Goal: Task Accomplishment & Management: Complete application form

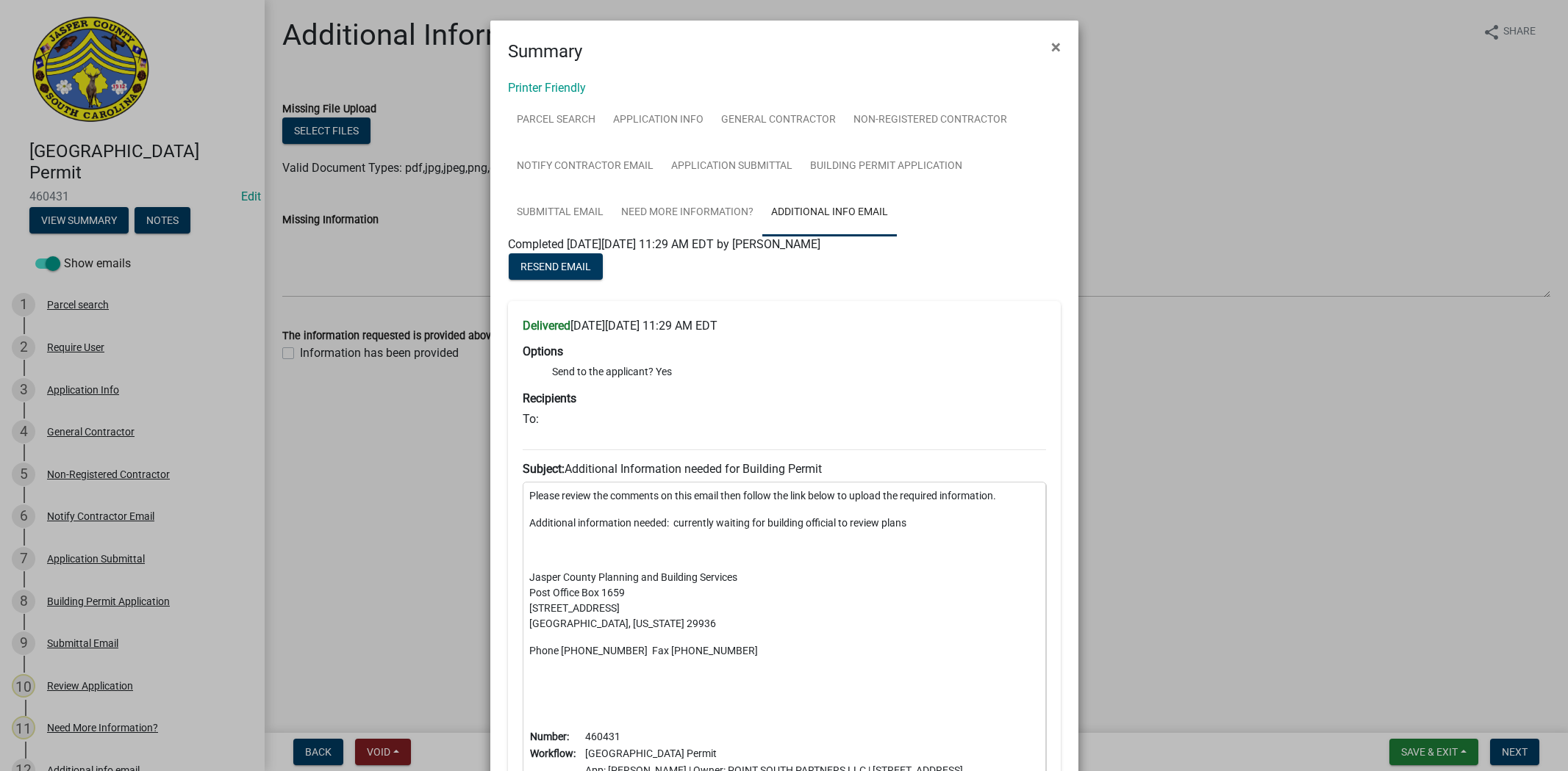
click at [1278, 388] on ngb-modal-window "Summary × Printer Friendly Parcel search Application Info General Contractor No…" at bounding box center [784, 386] width 1568 height 771
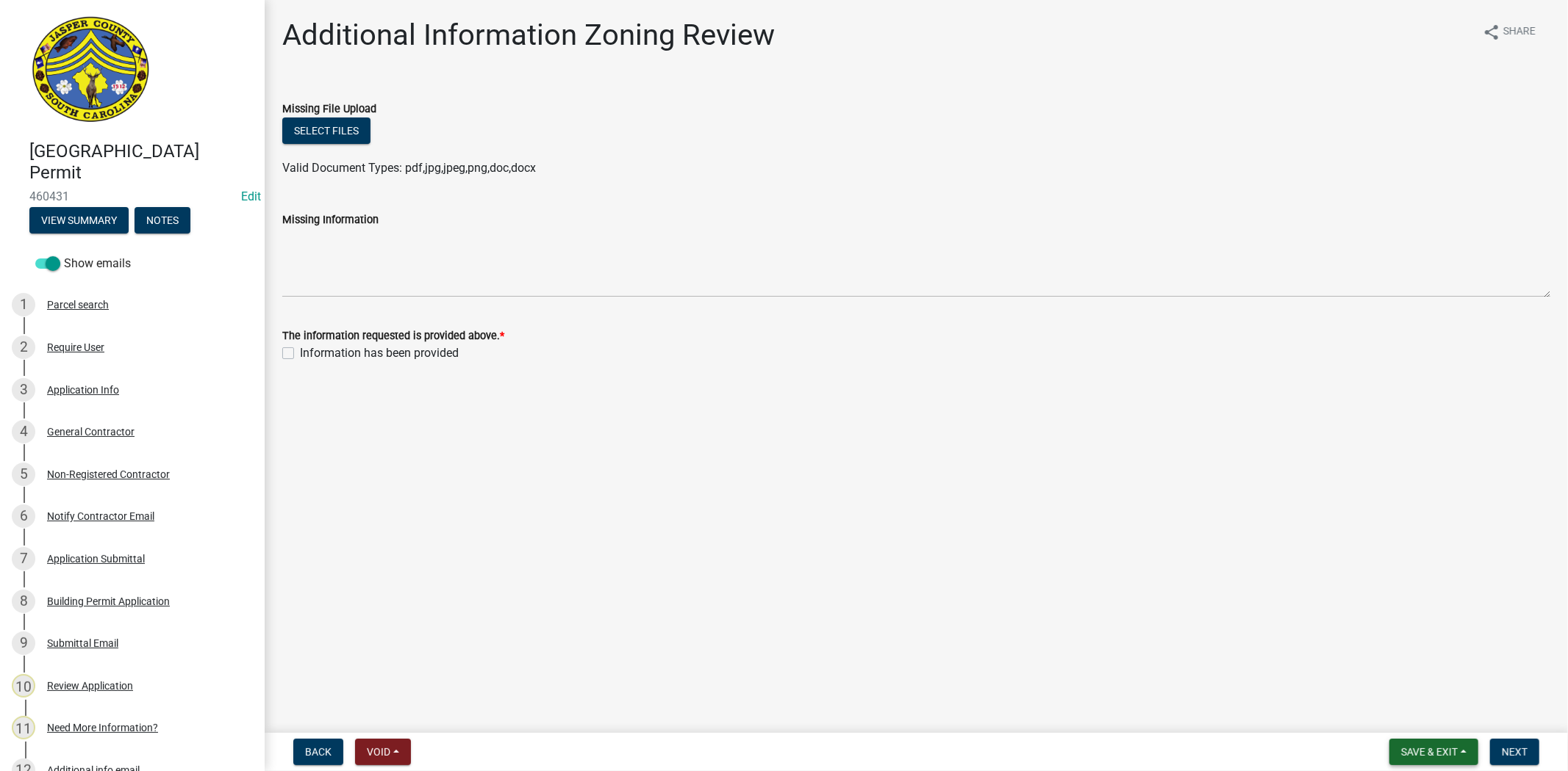
click at [1406, 752] on span "Save & Exit" at bounding box center [1429, 752] width 57 height 12
click at [1396, 722] on button "Save & Exit" at bounding box center [1420, 714] width 118 height 35
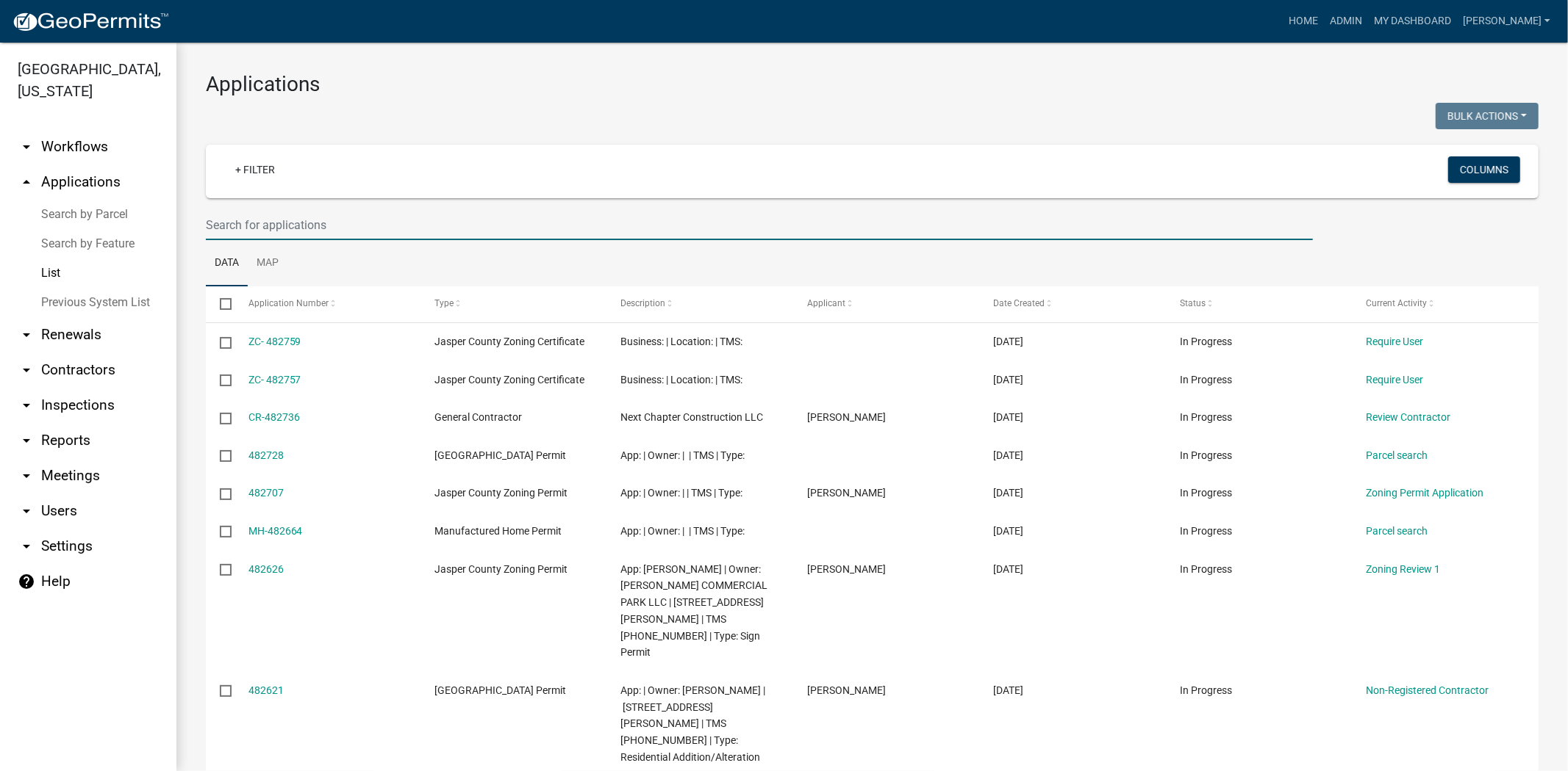
click at [307, 221] on input "text" at bounding box center [758, 225] width 1107 height 30
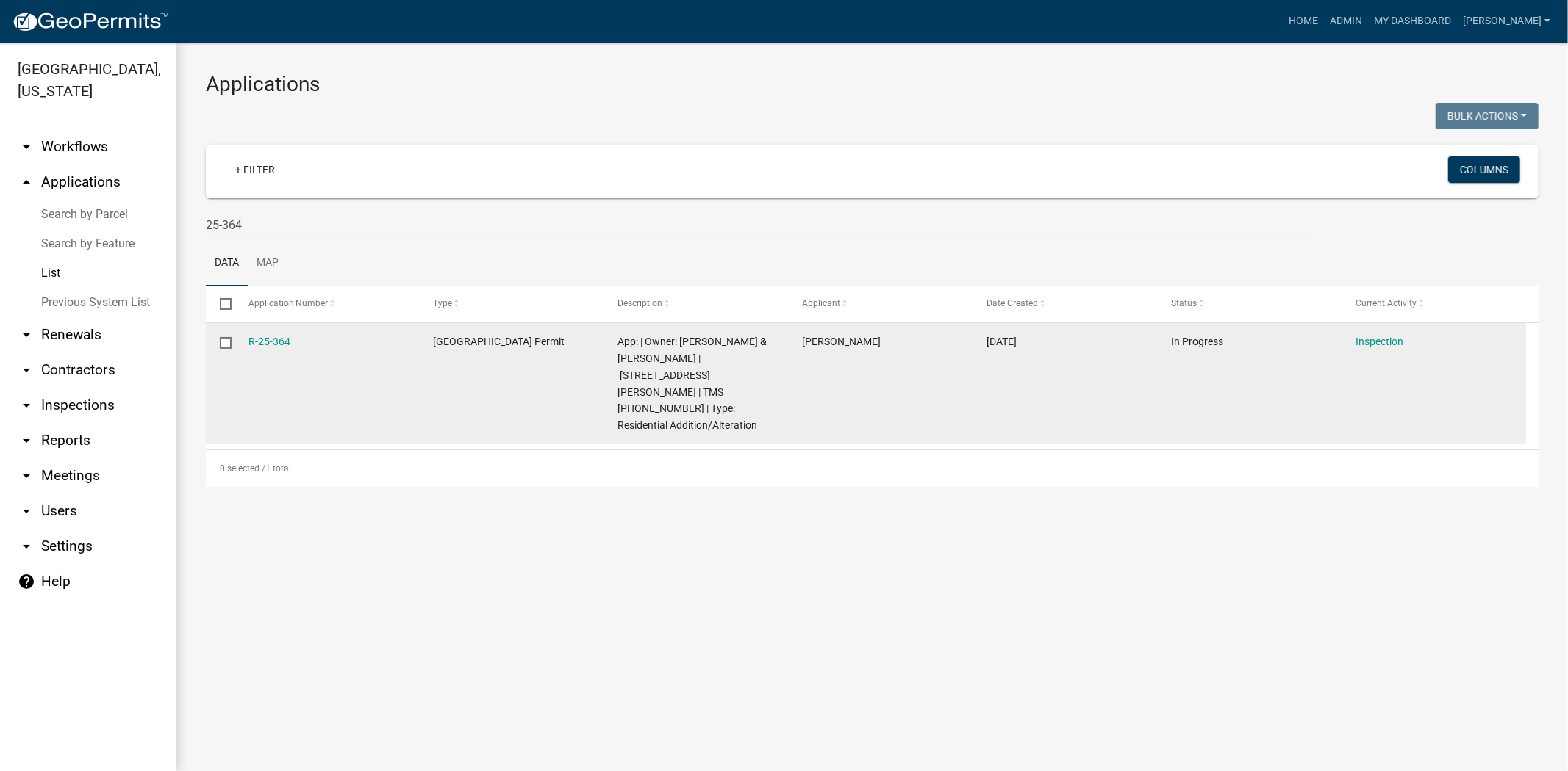
drag, startPoint x: 296, startPoint y: 341, endPoint x: 220, endPoint y: 340, distance: 76.0
click at [220, 340] on div "R-25-364 Jasper County Building Permit App: | Owner: YOUNG JOSEPH & BETTY SURV …" at bounding box center [865, 384] width 1320 height 121
copy div "R-25-364"
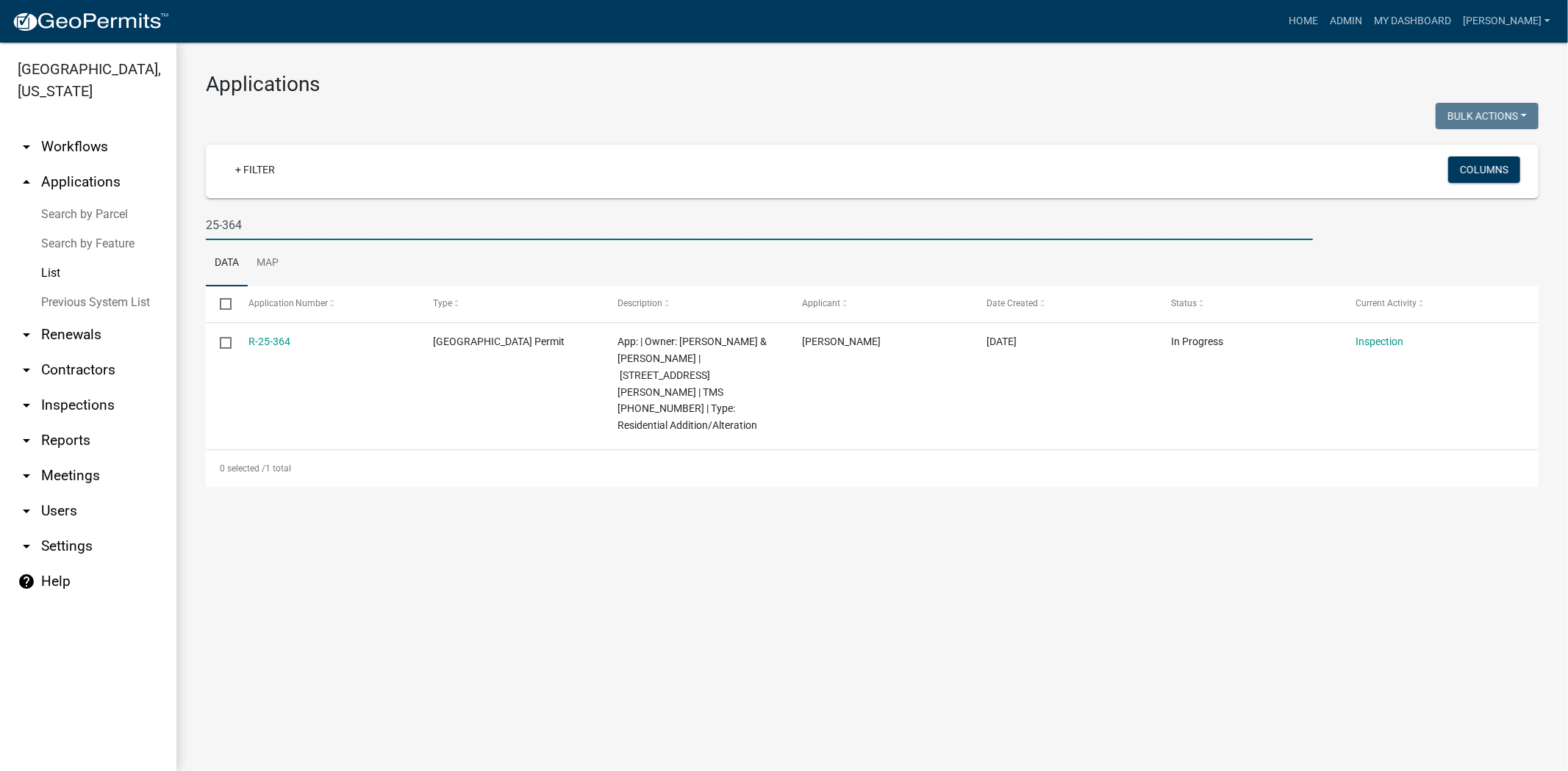
click at [253, 217] on input "25-364" at bounding box center [758, 225] width 1107 height 30
type input "2"
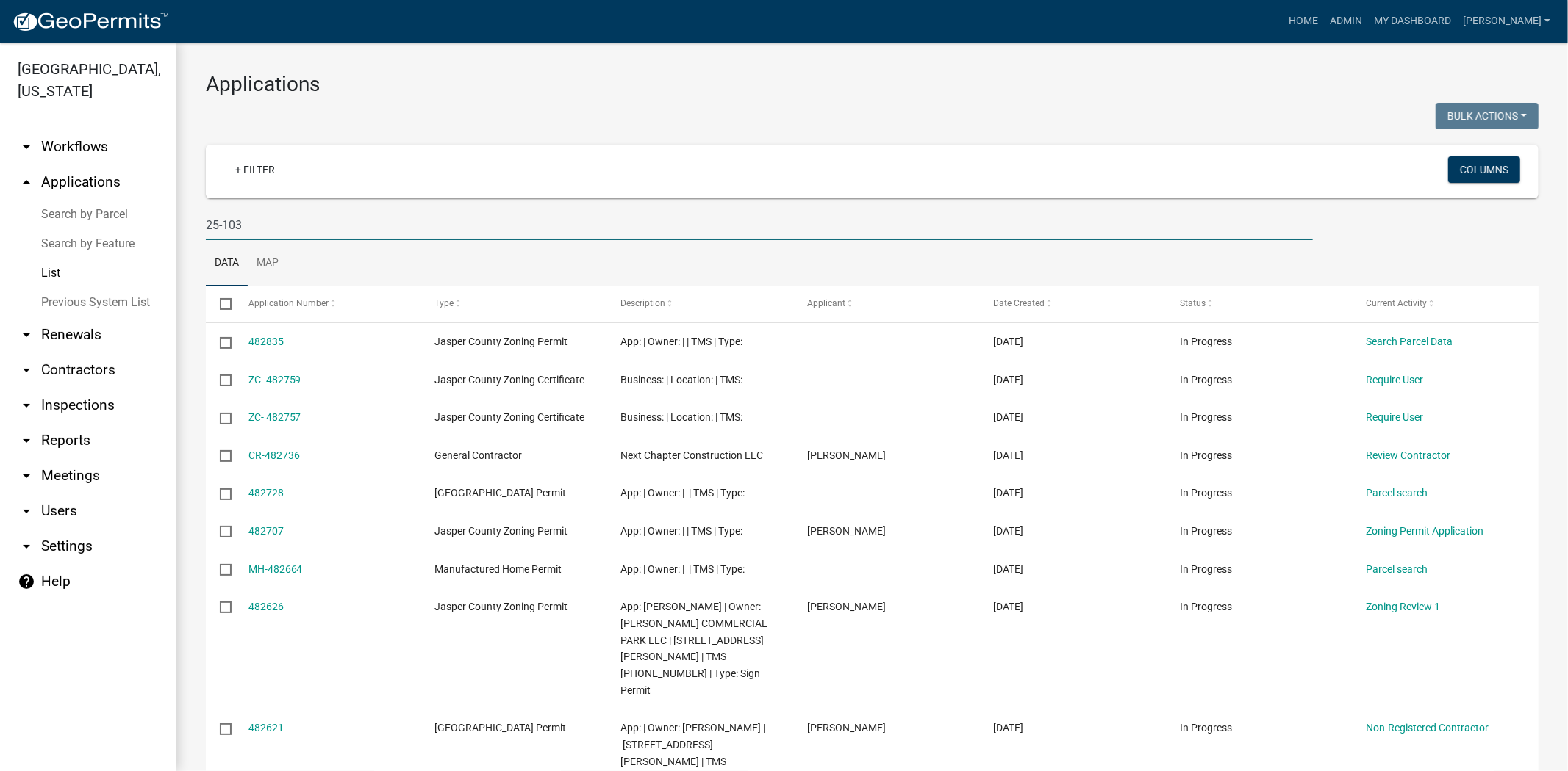
type input "25-103"
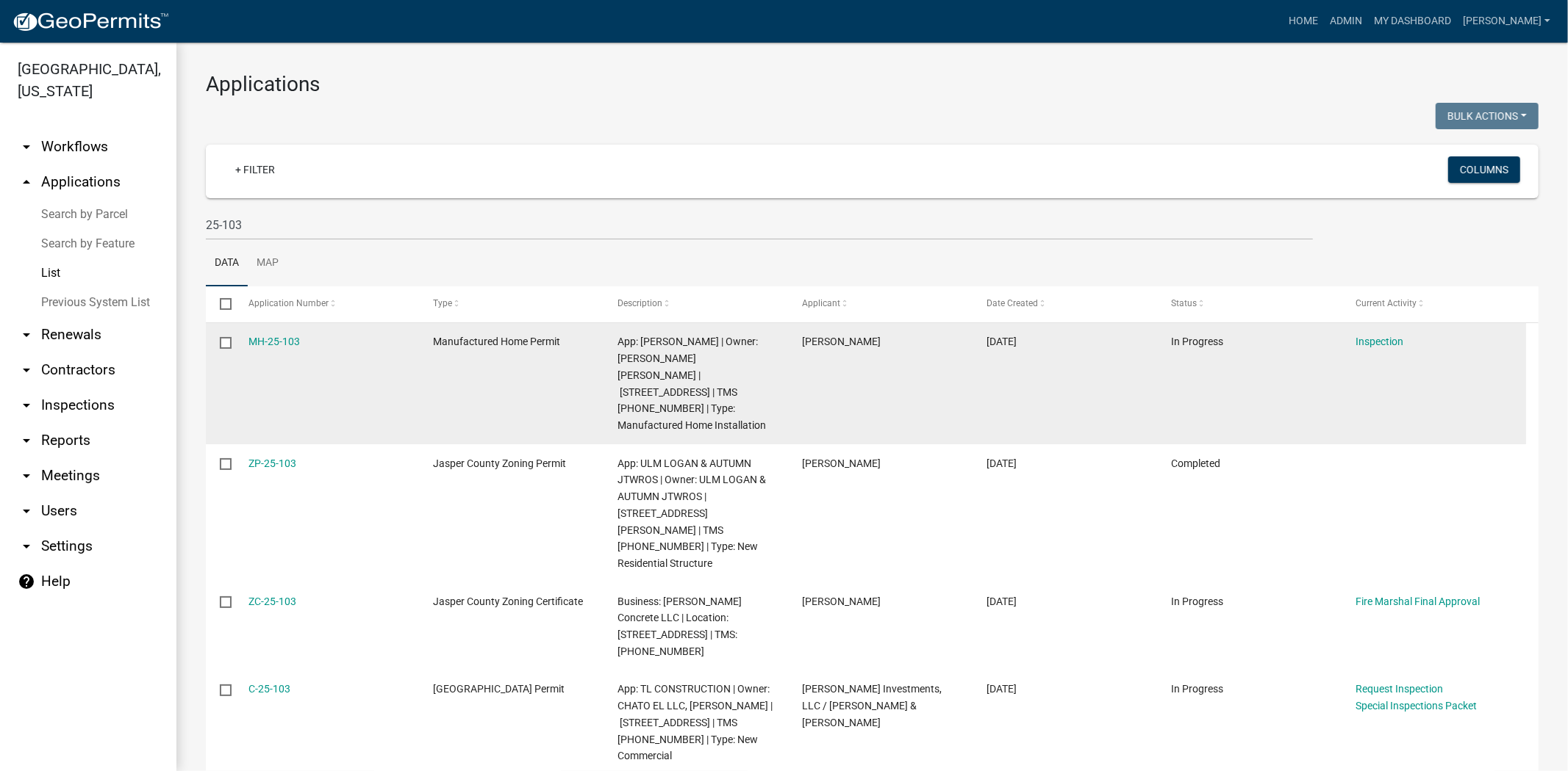
drag, startPoint x: 306, startPoint y: 348, endPoint x: 233, endPoint y: 333, distance: 74.5
click at [233, 333] on div "MH-25-103 Manufactured Home Permit App: fabiola garcia hernandez | Owner: SERVI…" at bounding box center [865, 384] width 1320 height 121
copy div "MH-25-103"
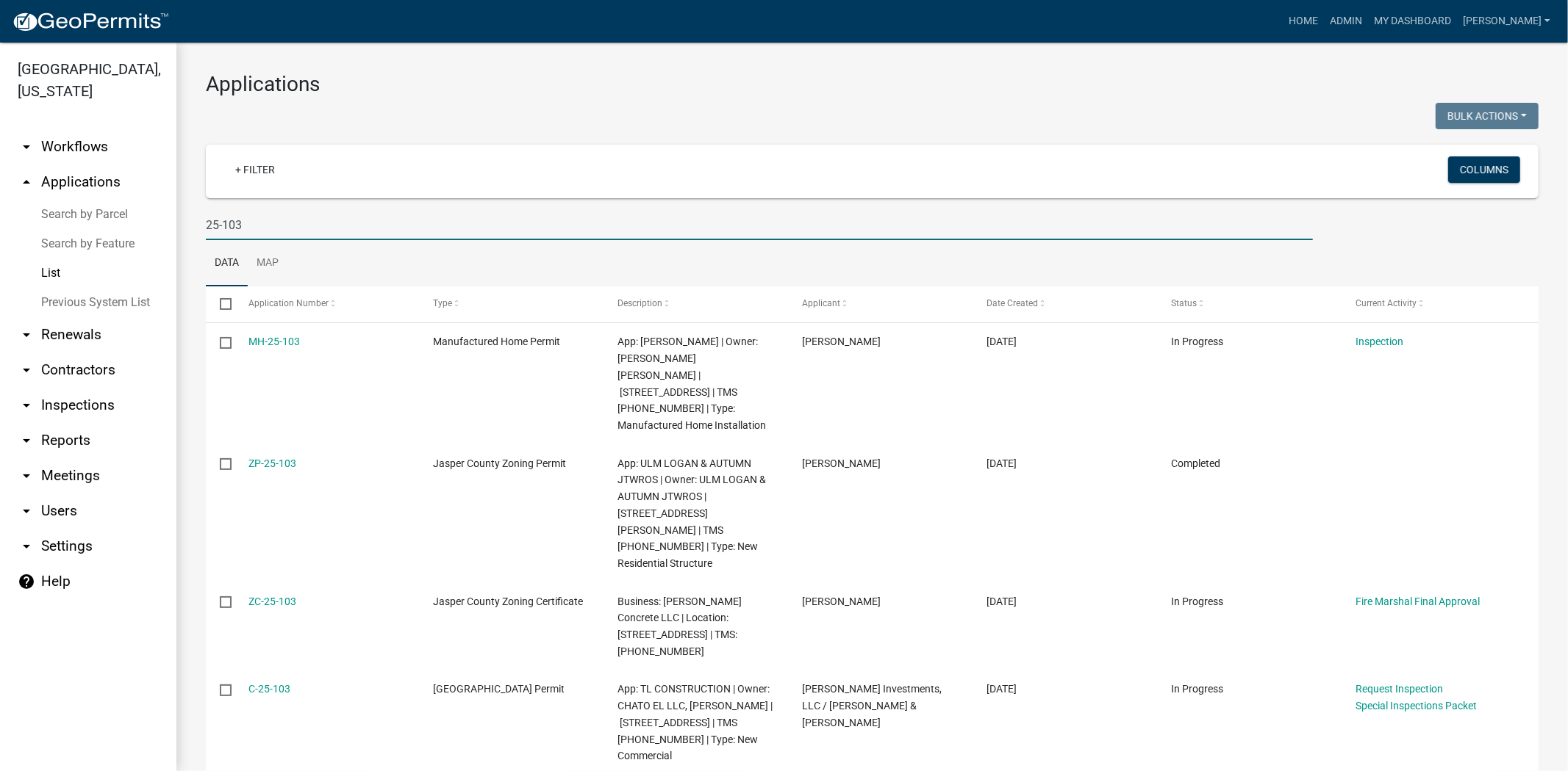
drag, startPoint x: 271, startPoint y: 217, endPoint x: 174, endPoint y: 222, distance: 97.1
click at [175, 224] on div "Jasper County, South Carolina arrow_drop_down Workflows List arrow_drop_up Appl…" at bounding box center [784, 407] width 1568 height 729
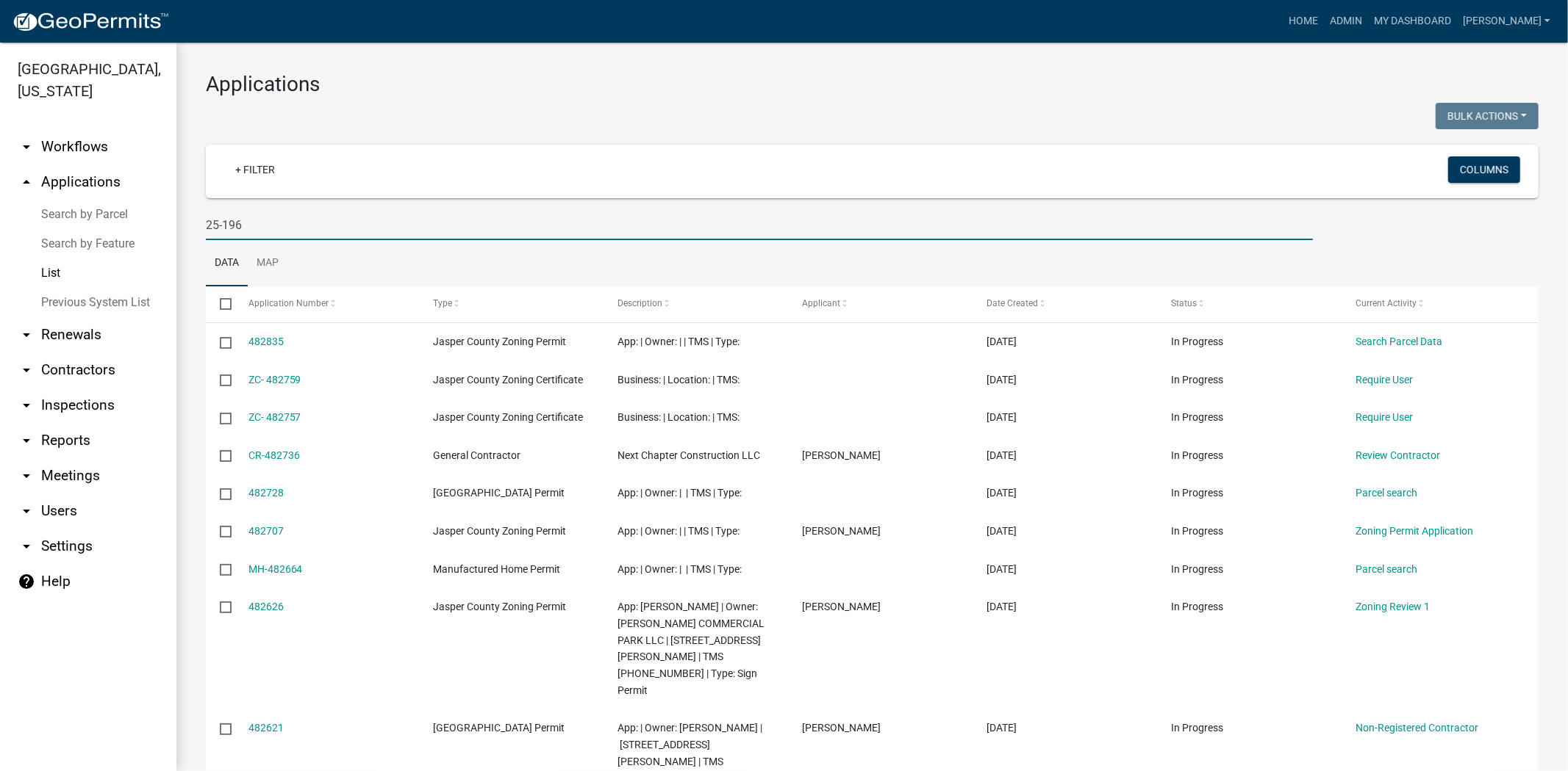
type input "25-196"
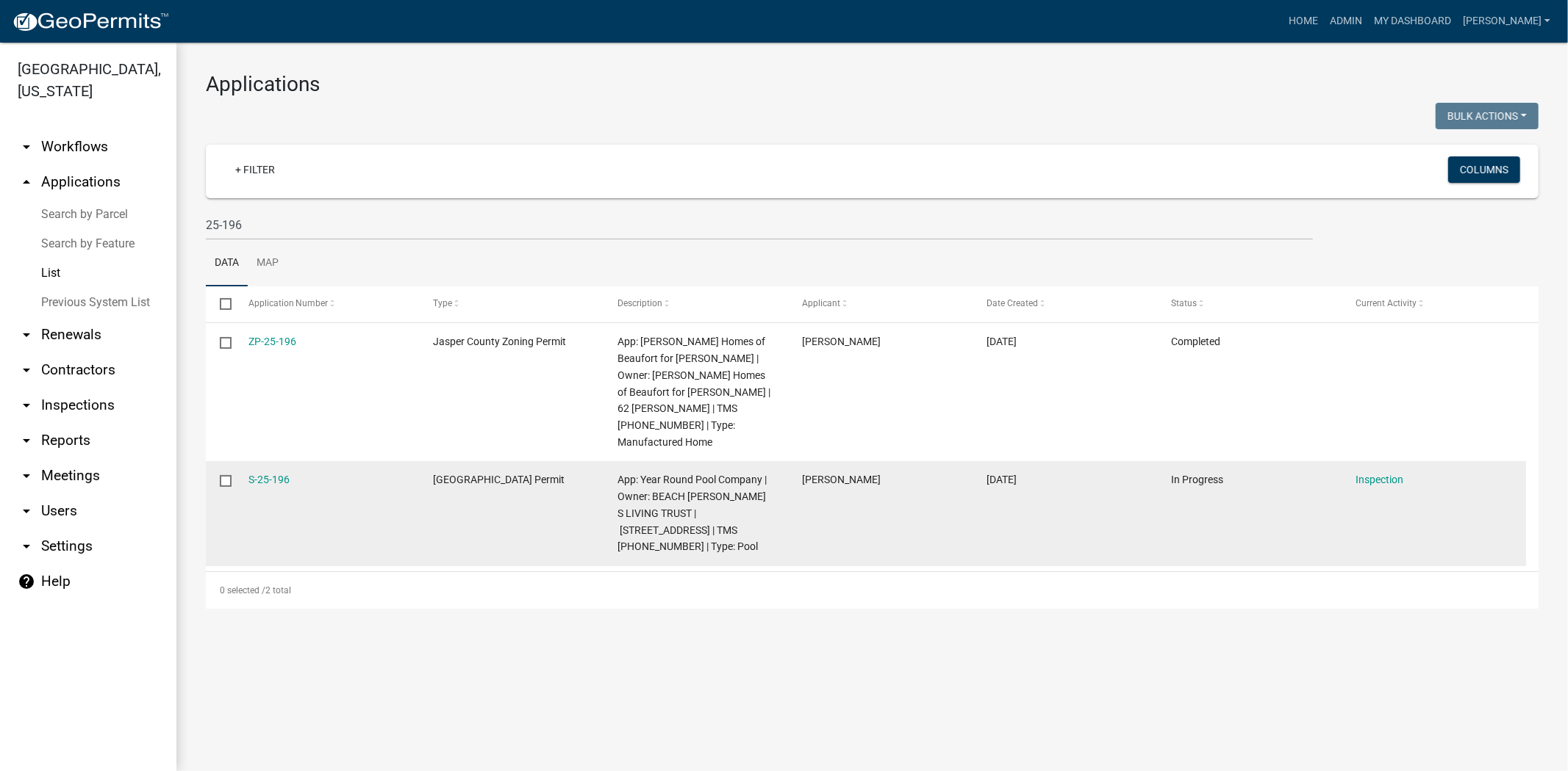
drag, startPoint x: 295, startPoint y: 464, endPoint x: 233, endPoint y: 461, distance: 62.1
click at [233, 461] on datatable-body-cell "S-25-196" at bounding box center [326, 513] width 185 height 105
copy link "S-25-196"
click at [267, 474] on link "S-25-196" at bounding box center [269, 480] width 41 height 12
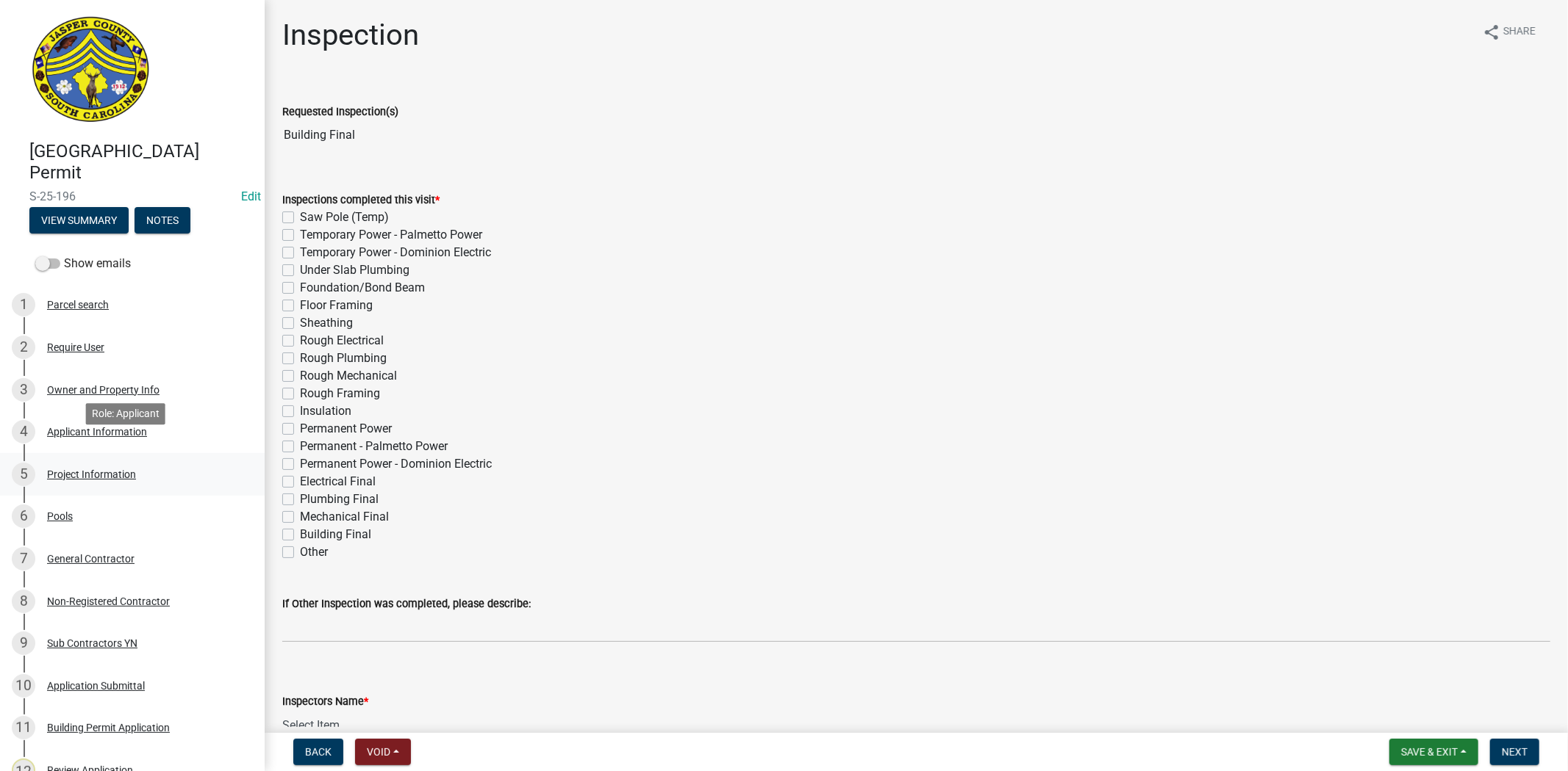
scroll to position [163, 0]
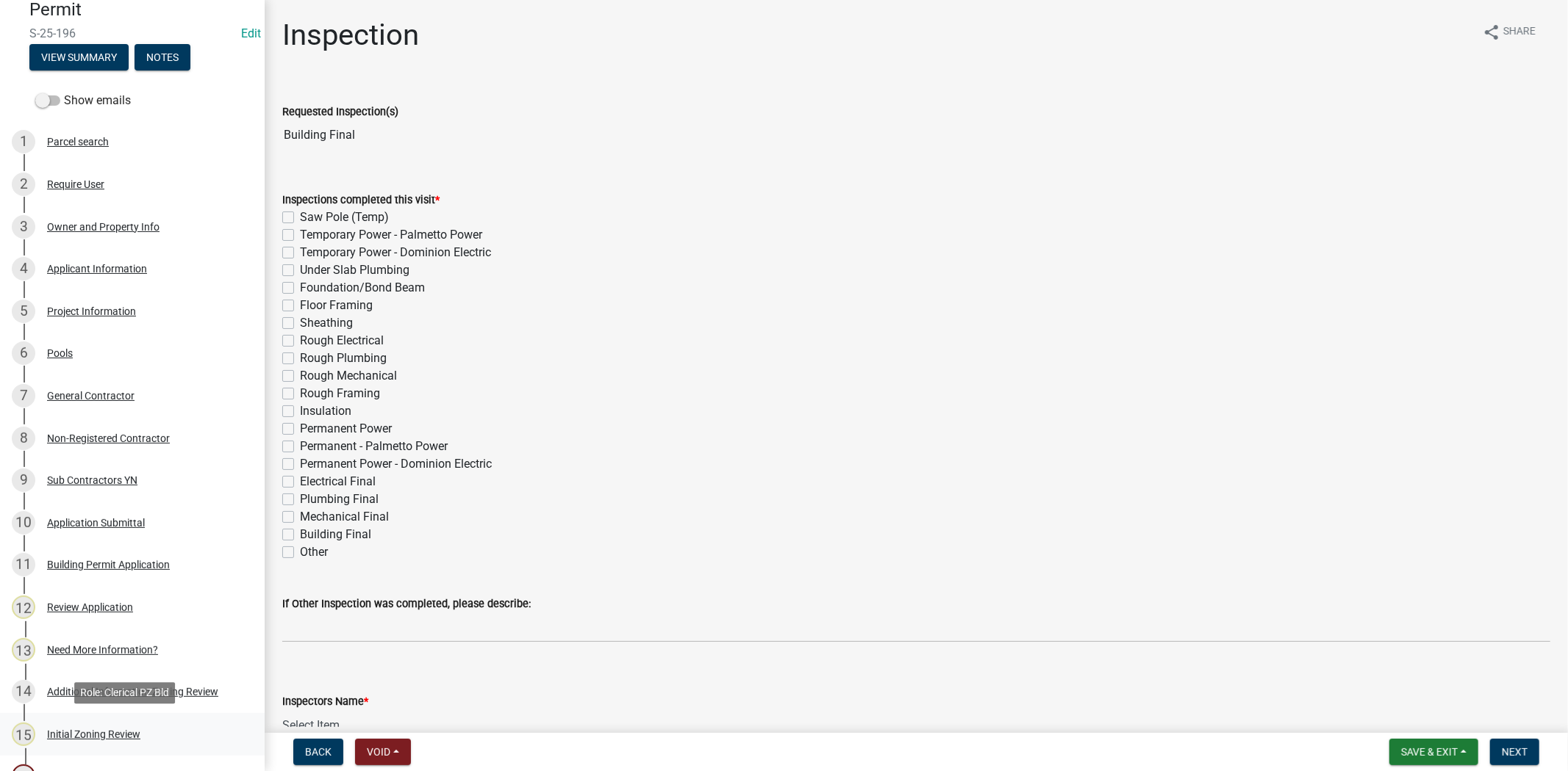
click at [97, 729] on div "Initial Zoning Review" at bounding box center [93, 734] width 93 height 10
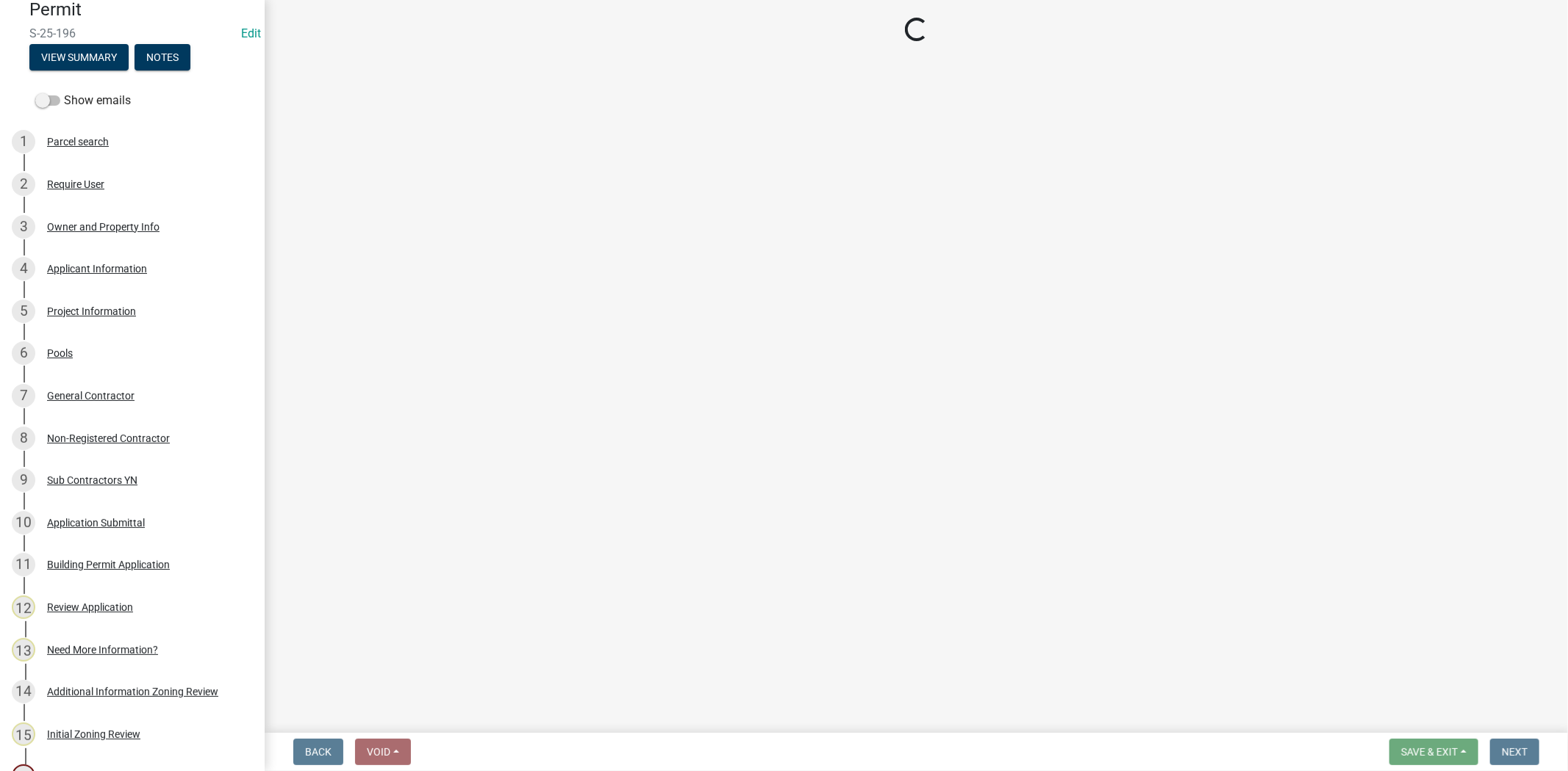
select select "28e8055b-422e-4c2e-9206-ce7b96ebb91b"
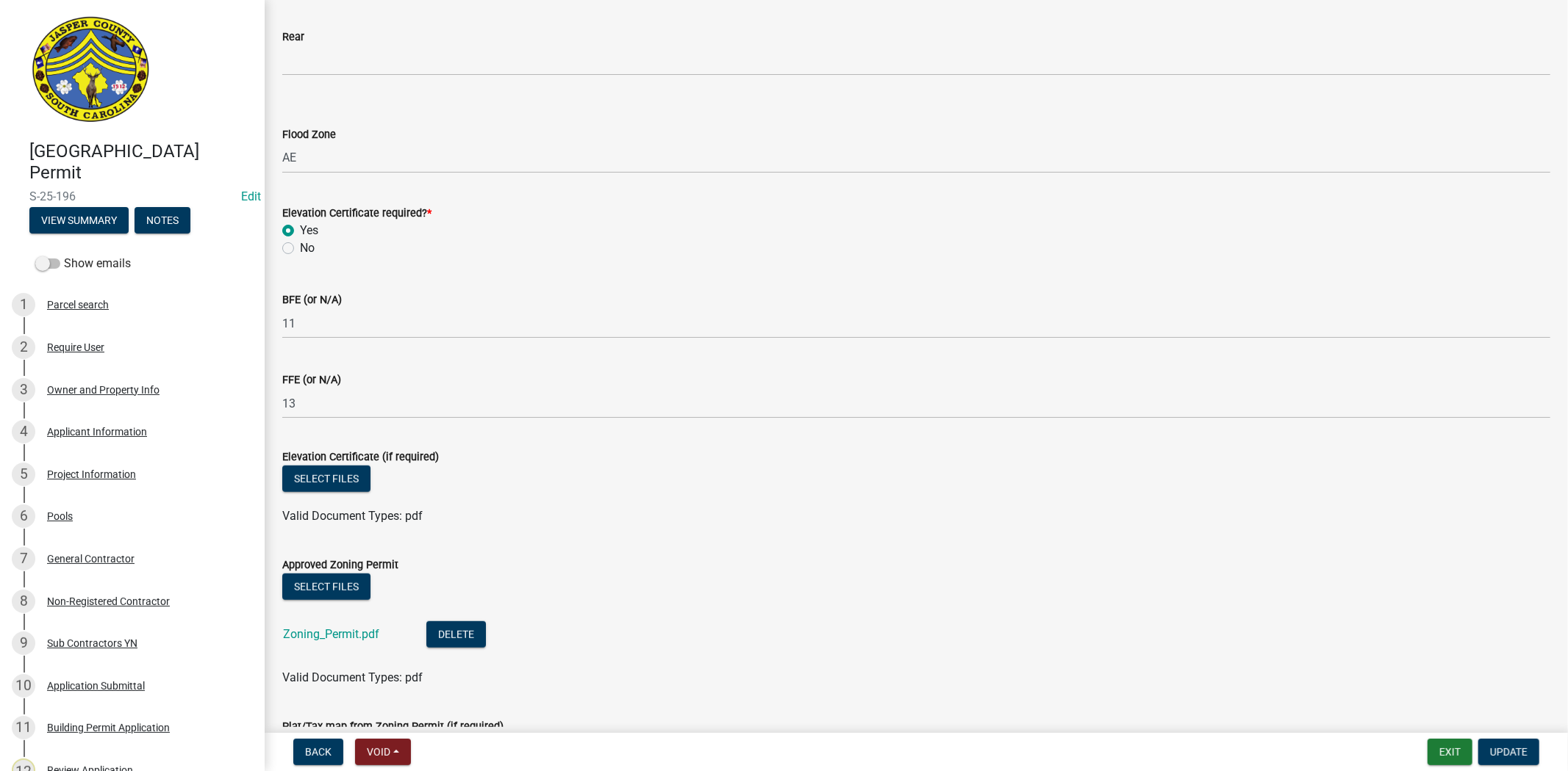
scroll to position [775, 0]
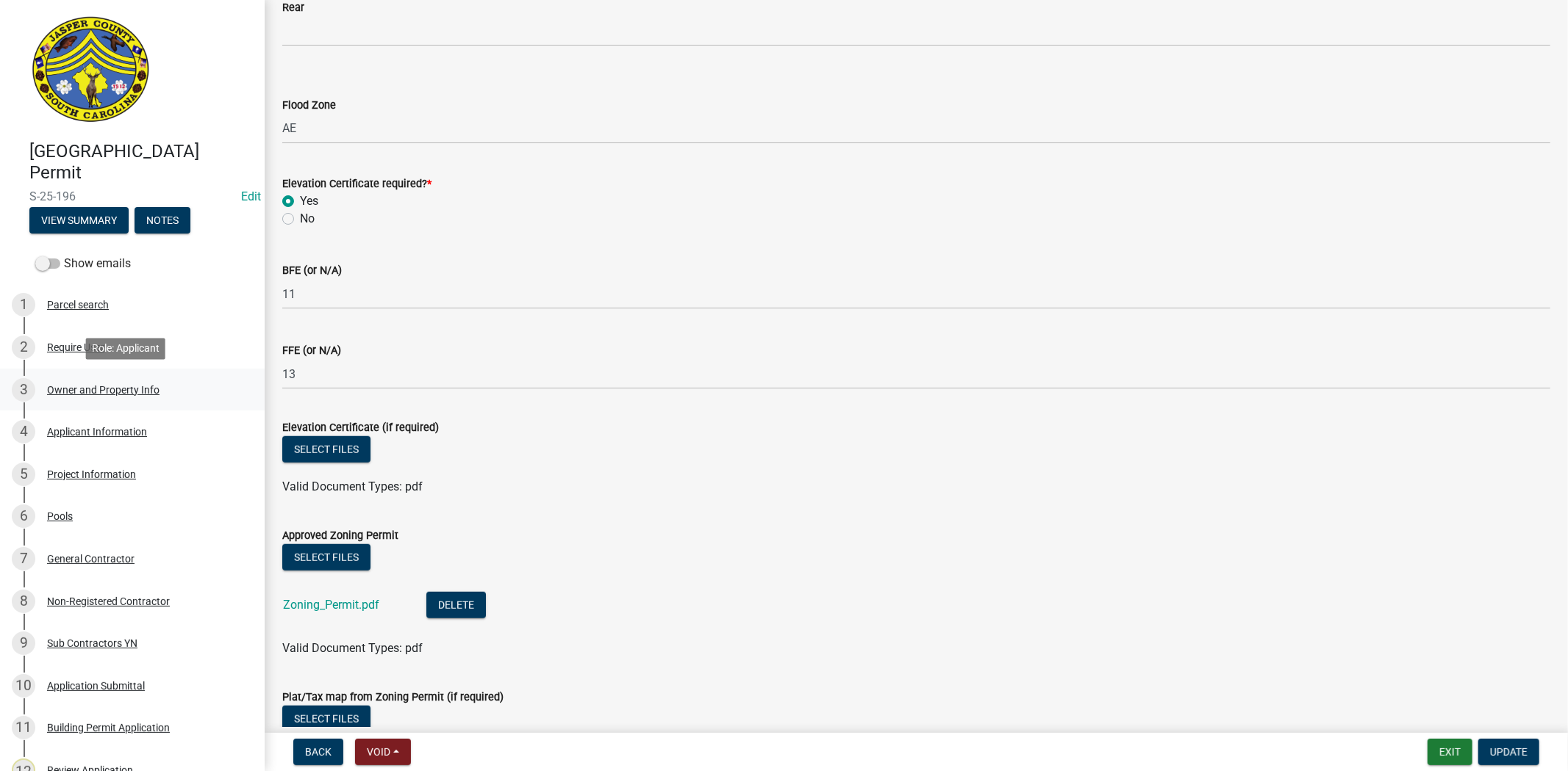
click at [120, 404] on link "3 Owner and Property Info" at bounding box center [132, 390] width 264 height 43
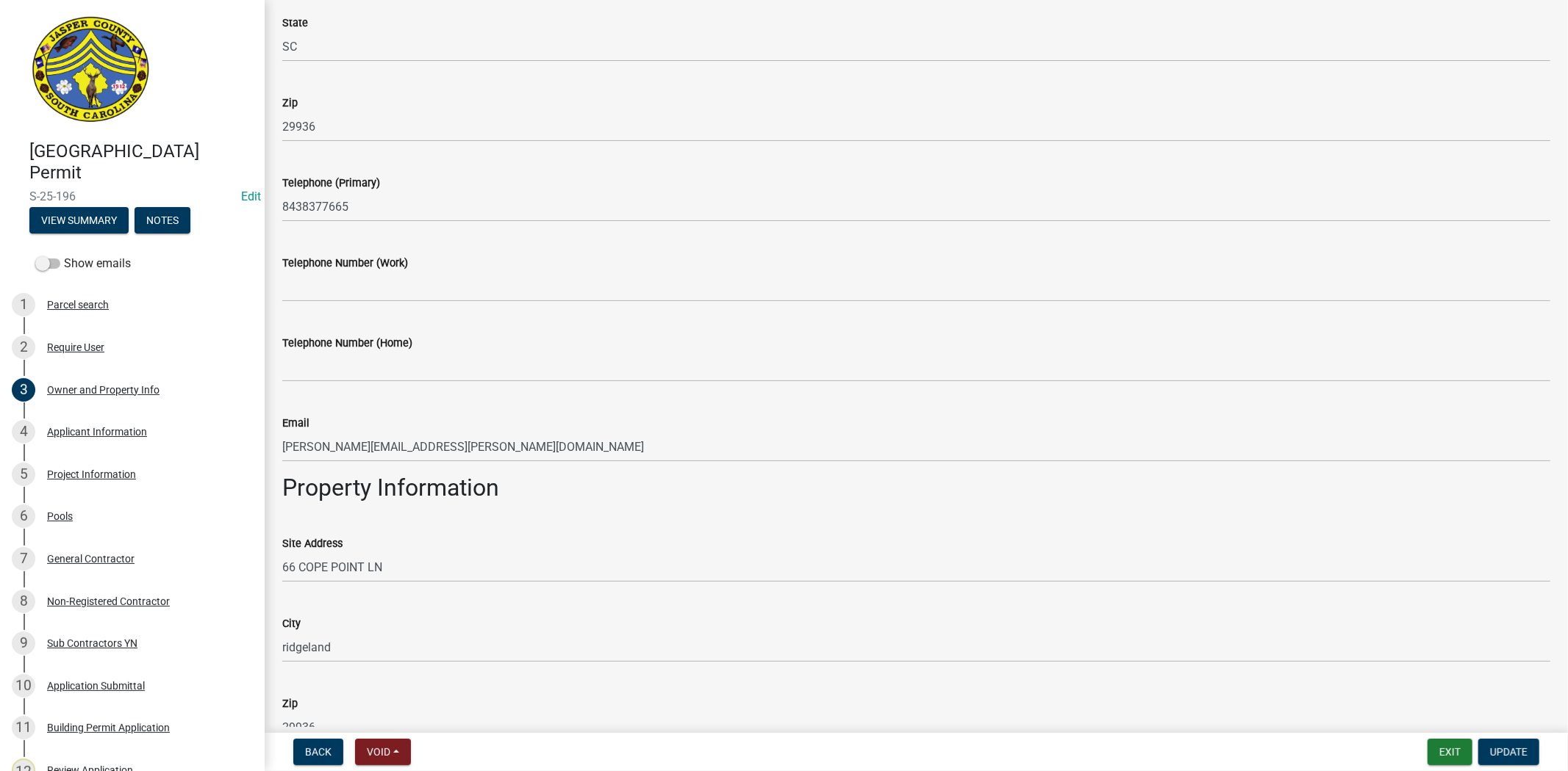
scroll to position [547, 0]
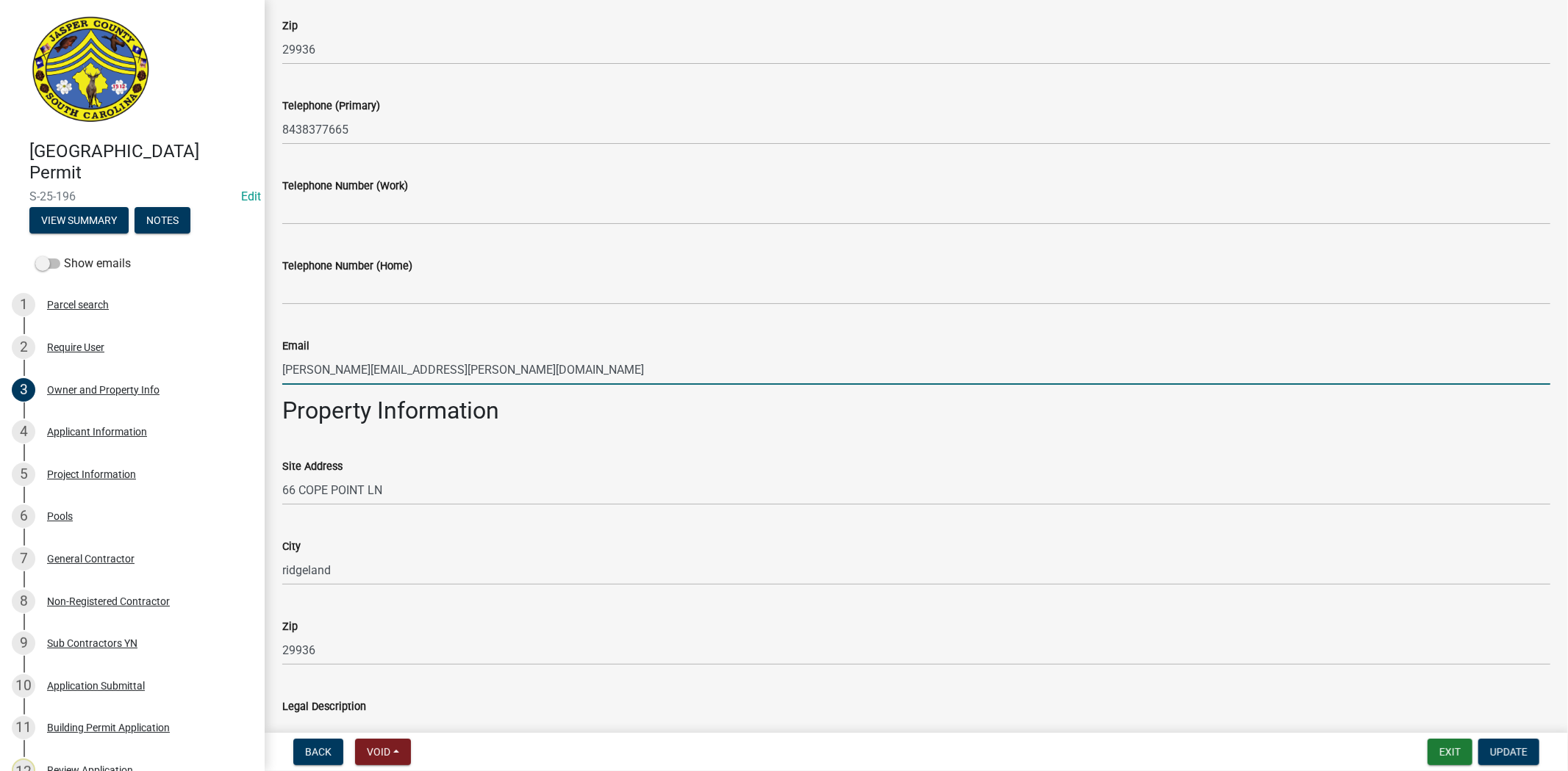
drag, startPoint x: 456, startPoint y: 372, endPoint x: 280, endPoint y: 375, distance: 176.0
click at [280, 375] on div "Email akana.mills@yearroundpool.com" at bounding box center [915, 350] width 1290 height 68
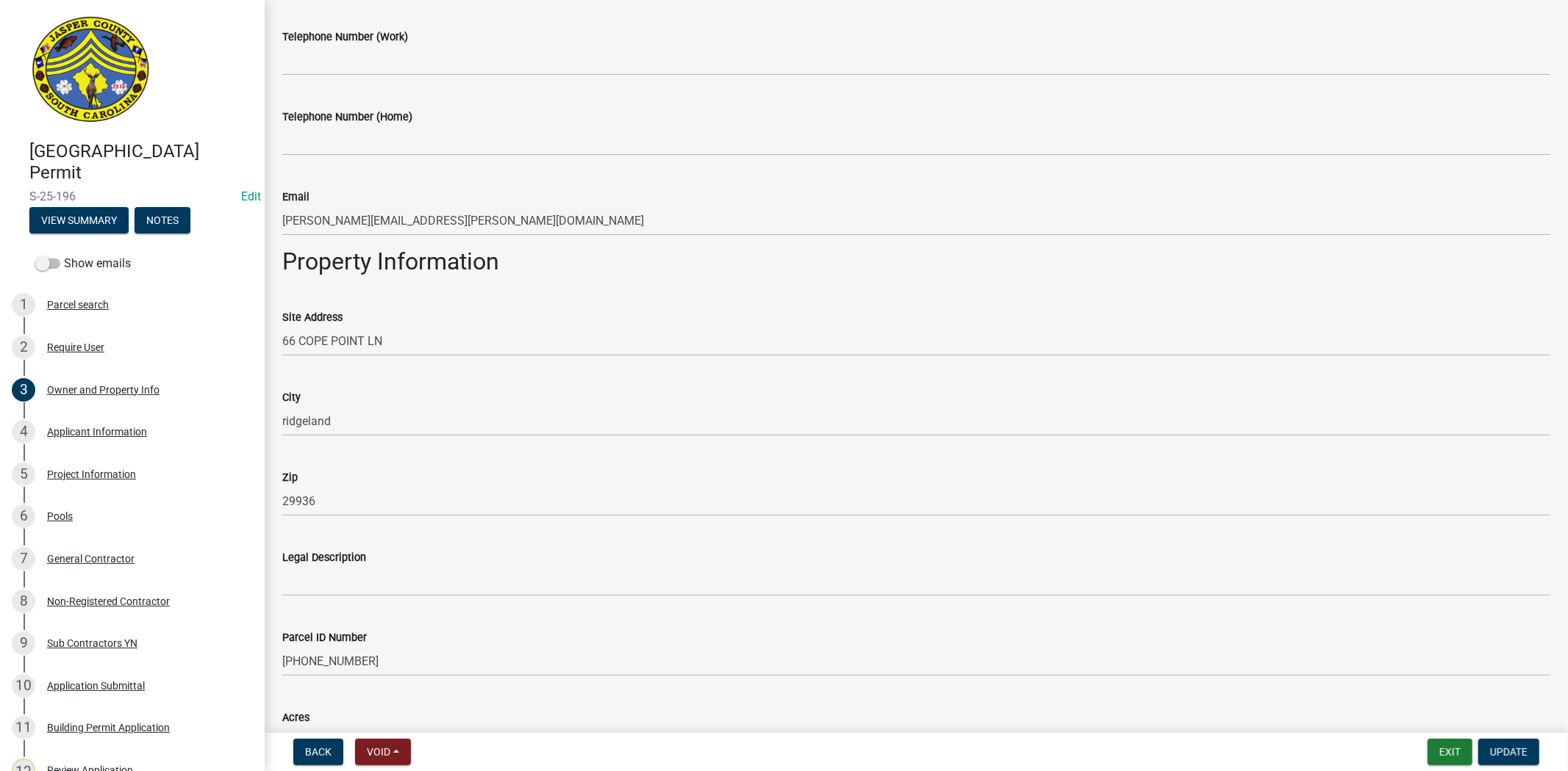
scroll to position [710, 0]
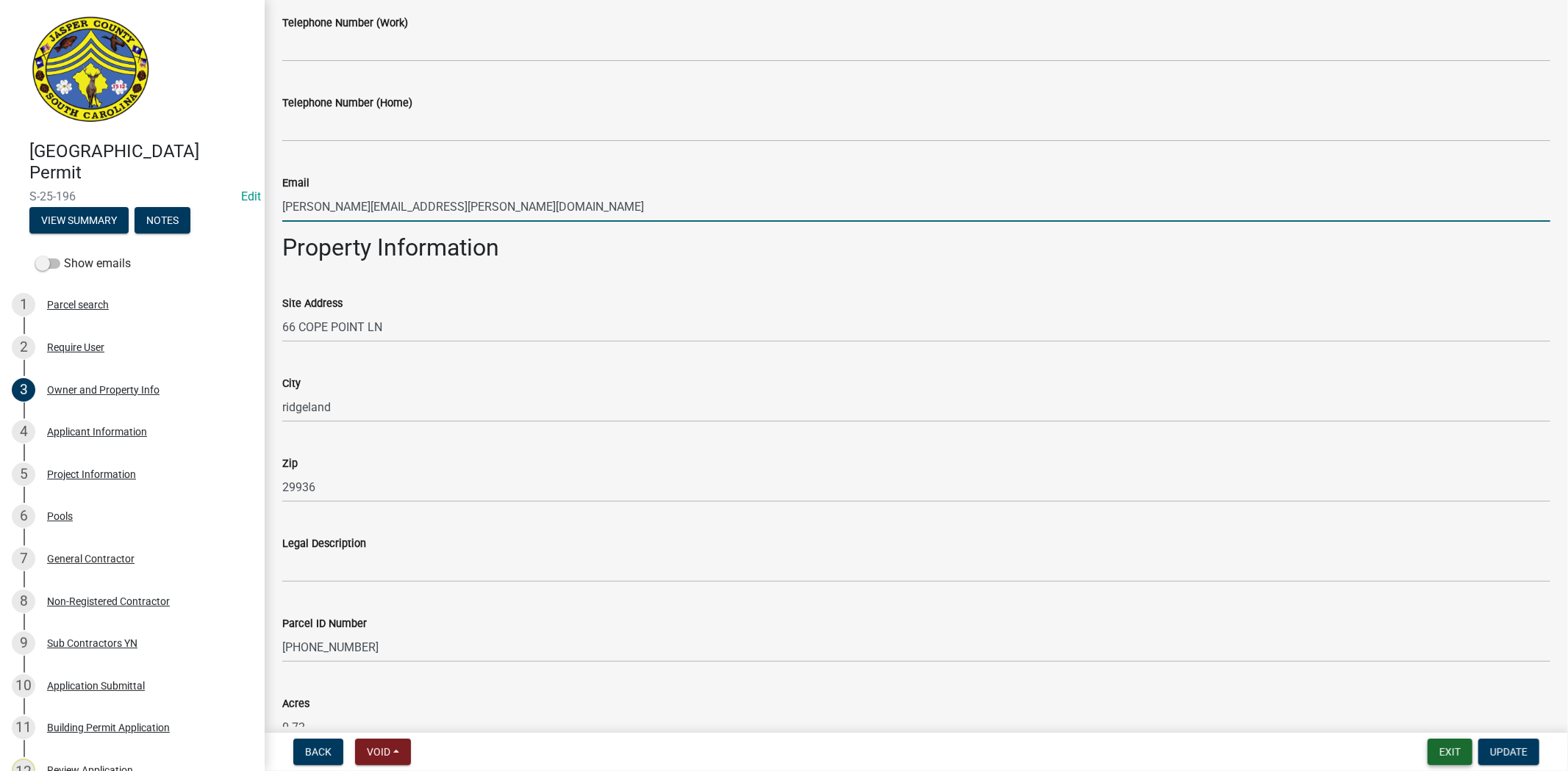
click at [1444, 753] on button "Exit" at bounding box center [1449, 752] width 45 height 26
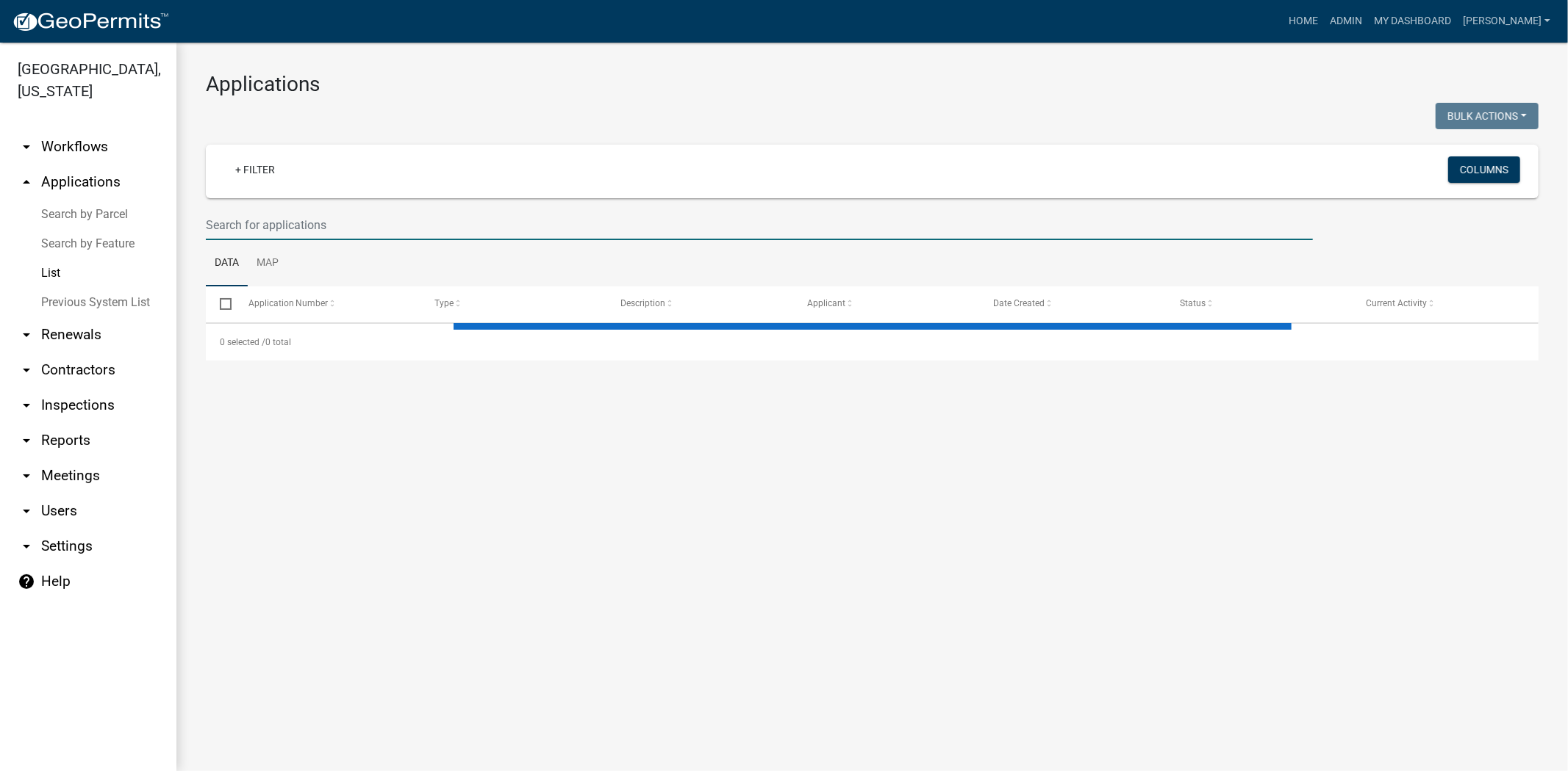
click at [336, 218] on input "text" at bounding box center [758, 225] width 1107 height 30
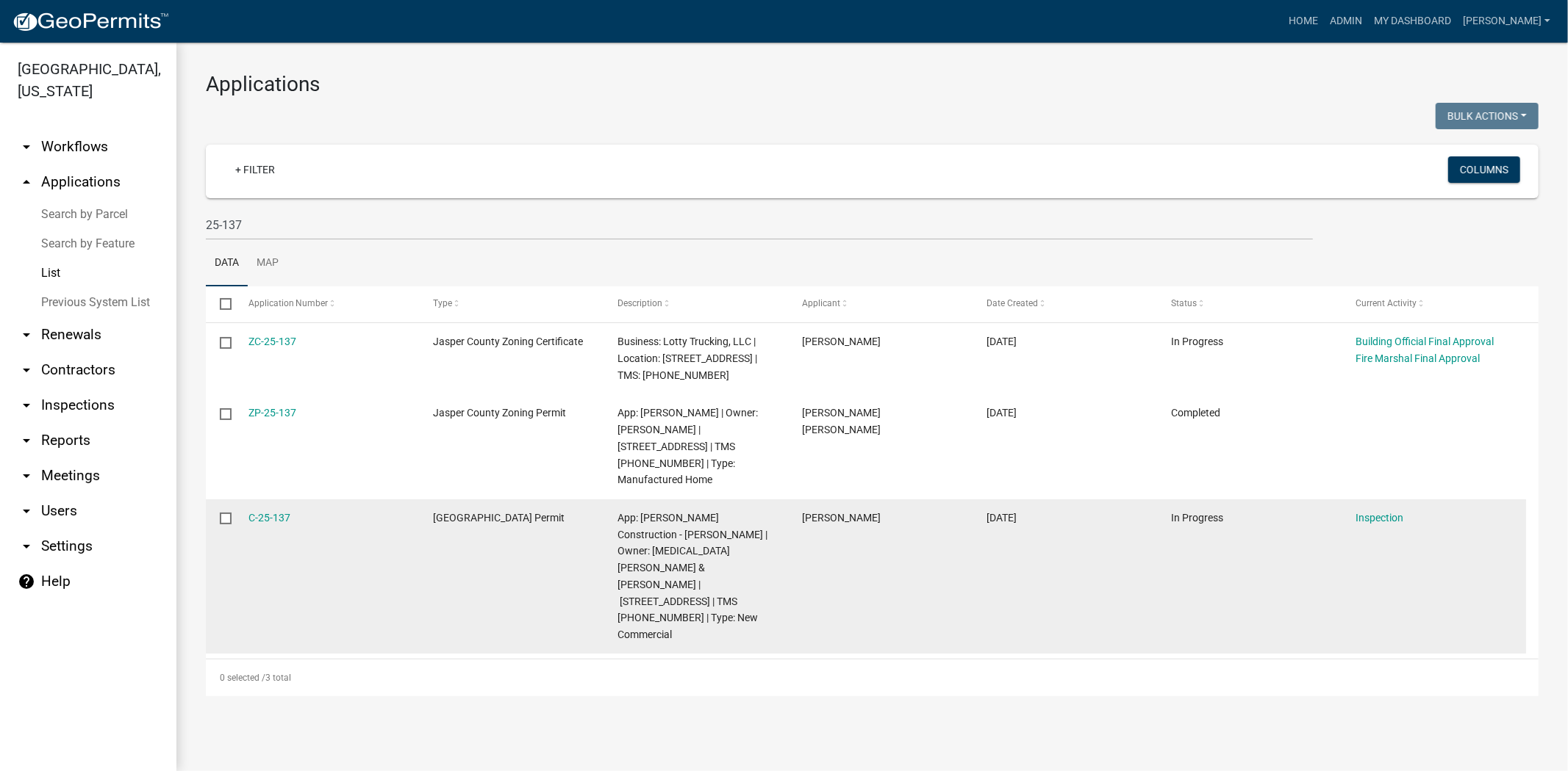
drag, startPoint x: 307, startPoint y: 518, endPoint x: 230, endPoint y: 512, distance: 77.2
click at [230, 512] on div "C-25-137 Jasper County Building Permit App: Nix Construction - Eric Hoover | Ow…" at bounding box center [865, 577] width 1320 height 155
copy div "C-25-137"
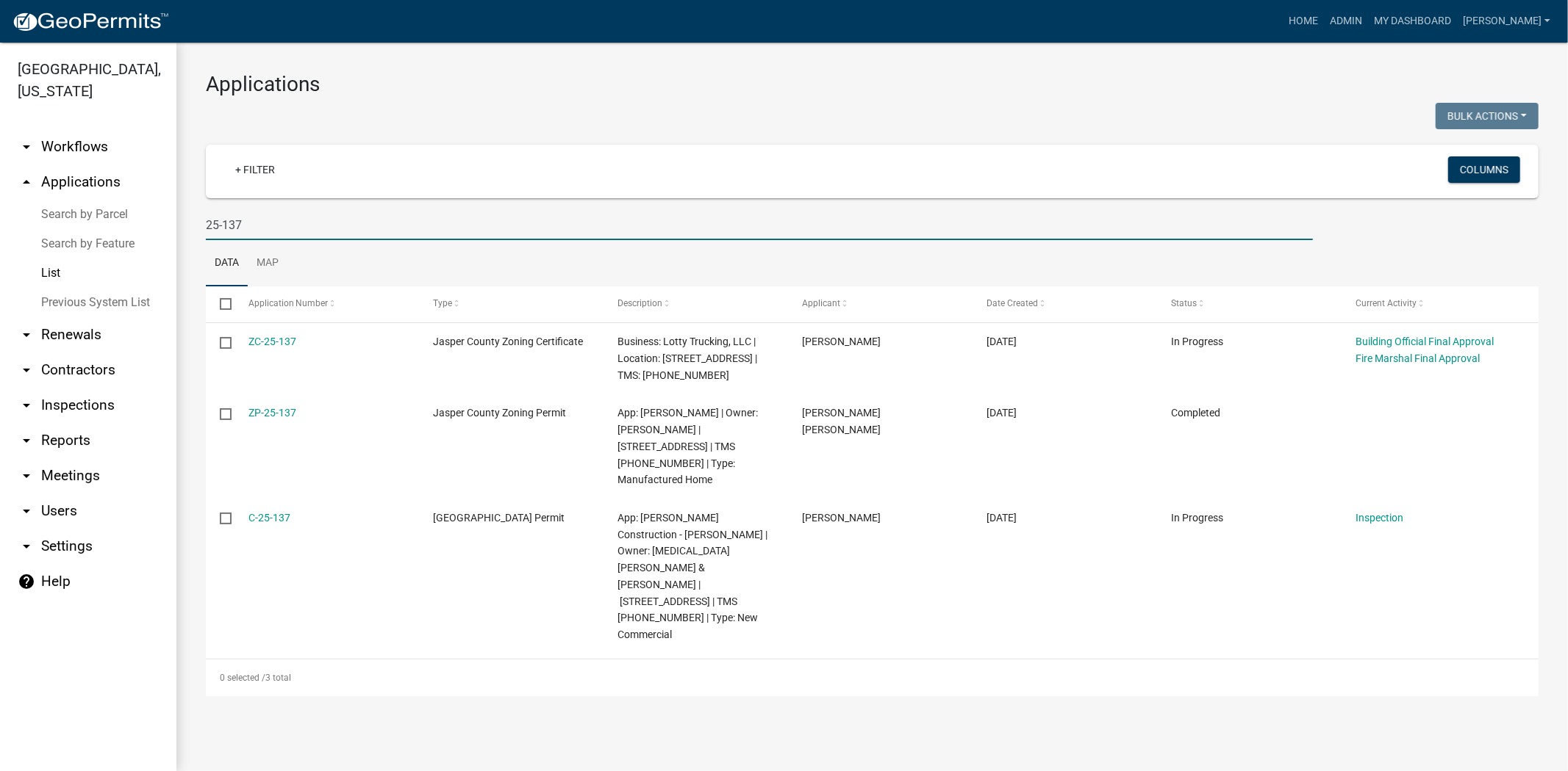
click at [295, 222] on input "25-137" at bounding box center [758, 225] width 1107 height 30
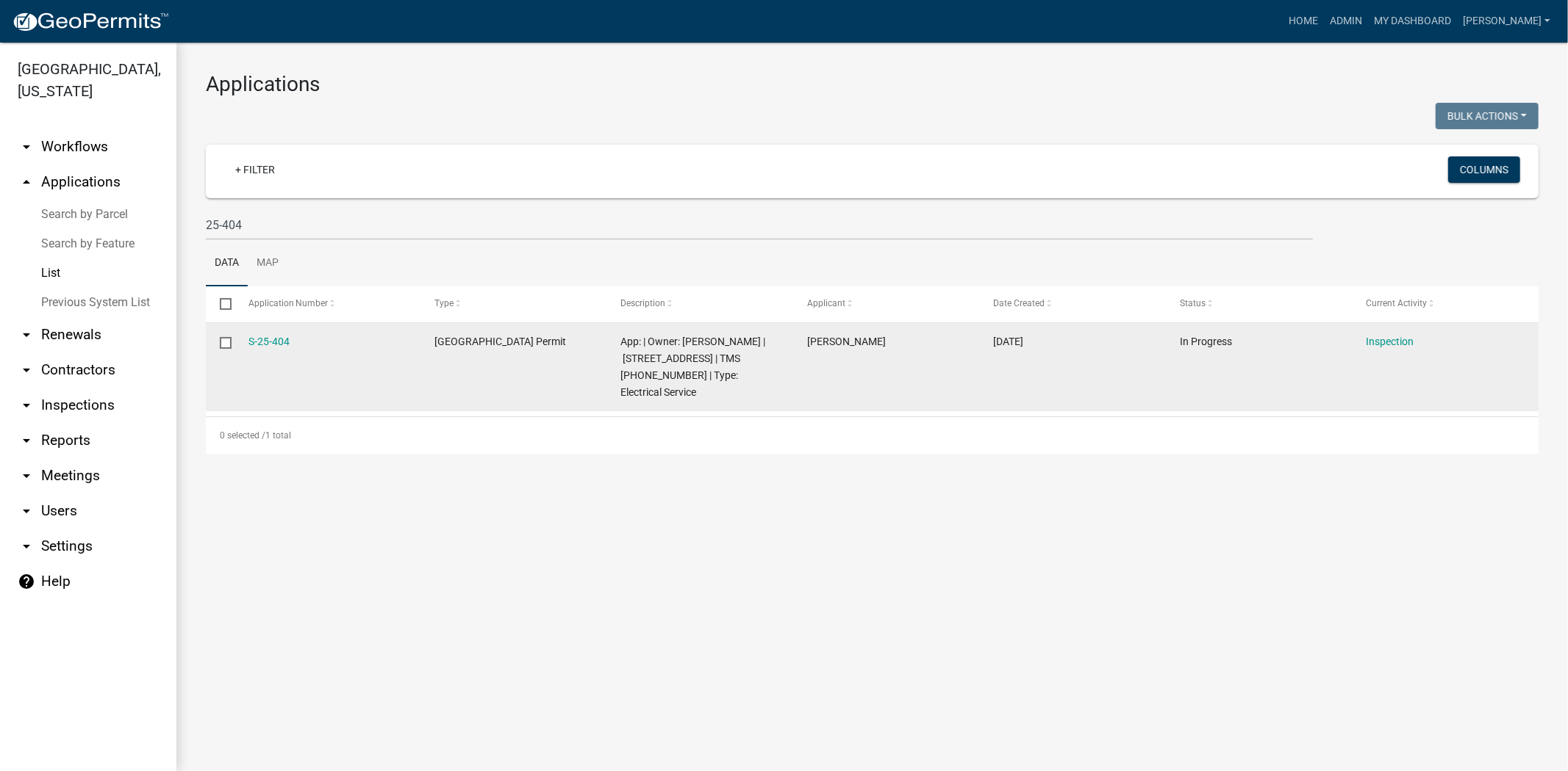
drag, startPoint x: 291, startPoint y: 338, endPoint x: 220, endPoint y: 340, distance: 71.0
click at [220, 340] on div "S-25-404 Jasper County Building Permit App: | Owner: FERGUSON PAULINE R | 762 T…" at bounding box center [871, 367] width 1333 height 88
copy div "S-25-404"
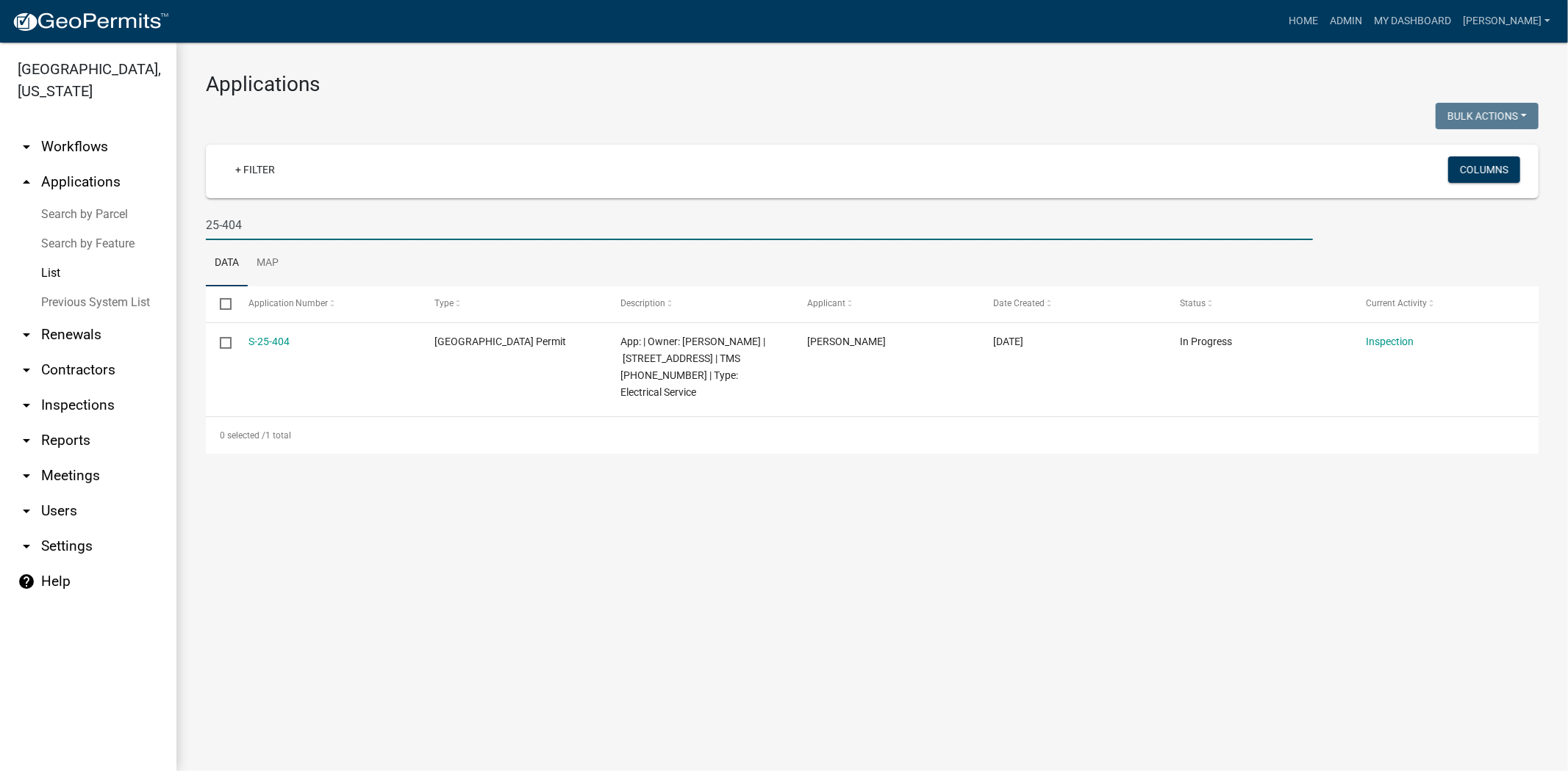
click at [251, 230] on input "25-404" at bounding box center [758, 225] width 1107 height 30
type input "2"
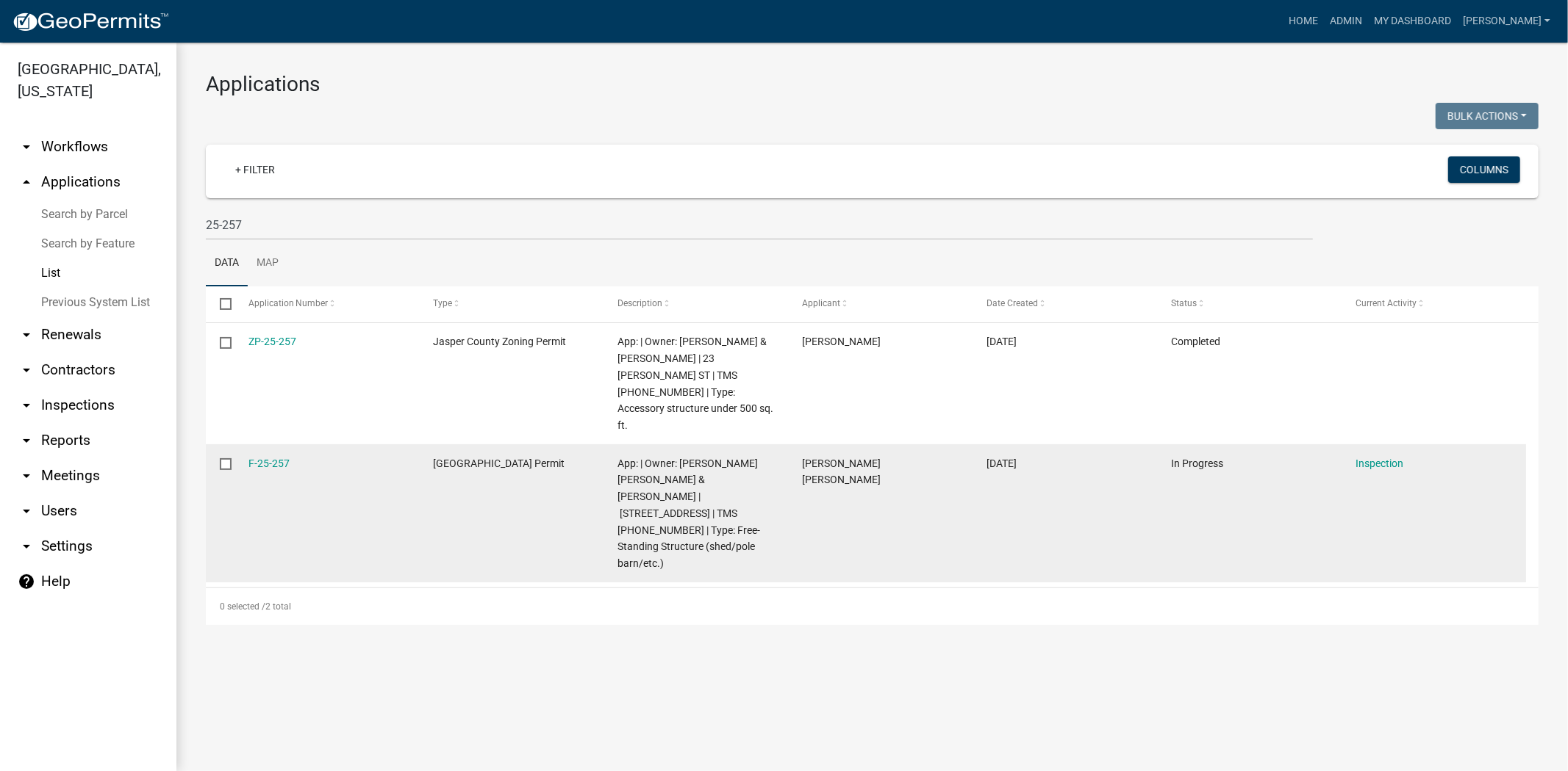
drag, startPoint x: 295, startPoint y: 427, endPoint x: 245, endPoint y: 429, distance: 50.0
click at [245, 444] on datatable-body-cell "F-25-257" at bounding box center [326, 513] width 185 height 138
copy link "F-25-257"
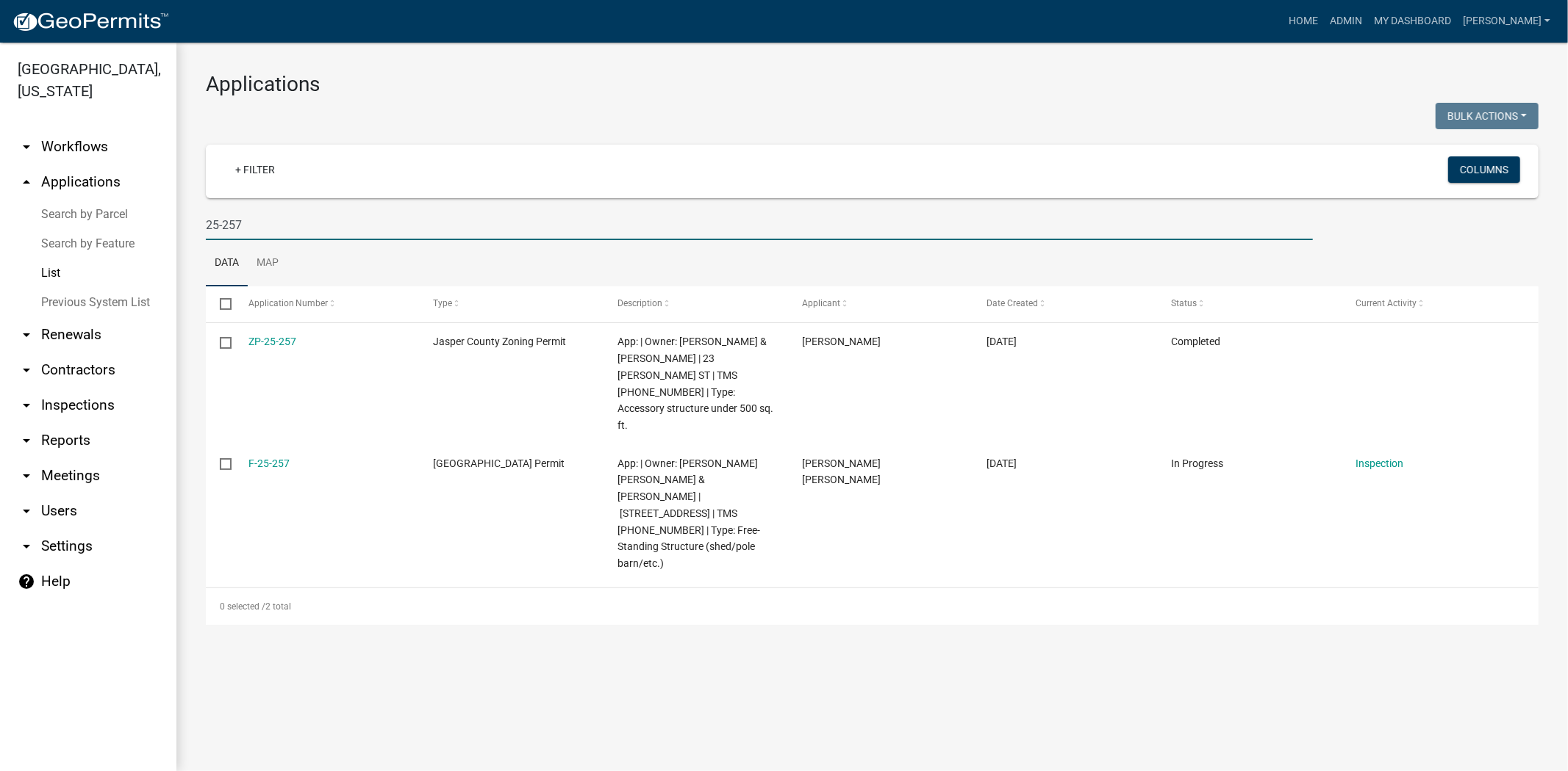
drag, startPoint x: 264, startPoint y: 225, endPoint x: 274, endPoint y: 213, distance: 15.6
click at [273, 216] on input "25-257" at bounding box center [758, 225] width 1107 height 30
type input "2"
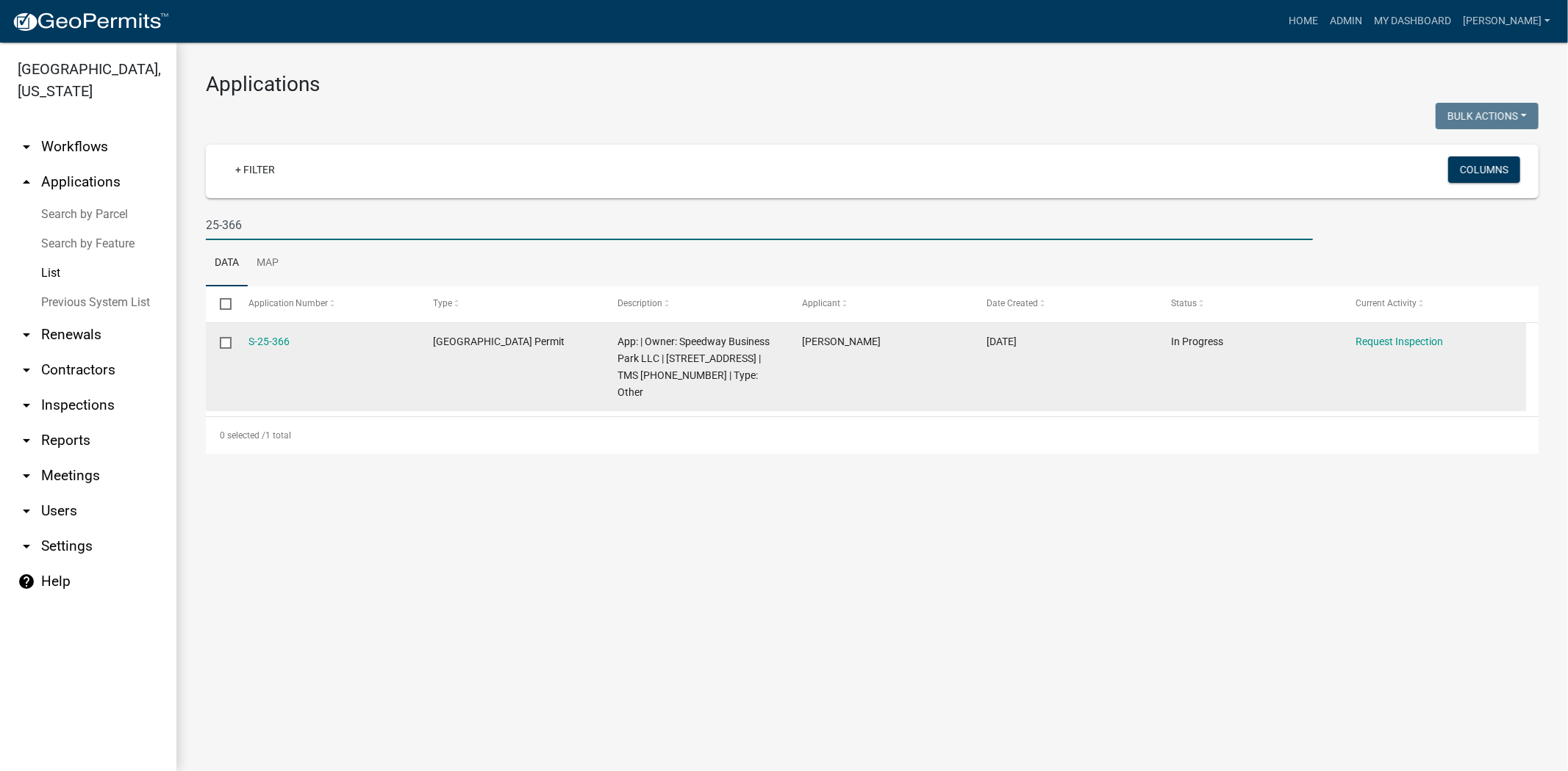
type input "25-366"
drag, startPoint x: 298, startPoint y: 338, endPoint x: 243, endPoint y: 335, distance: 55.1
click at [243, 335] on datatable-body-cell "S-25-366" at bounding box center [326, 367] width 185 height 88
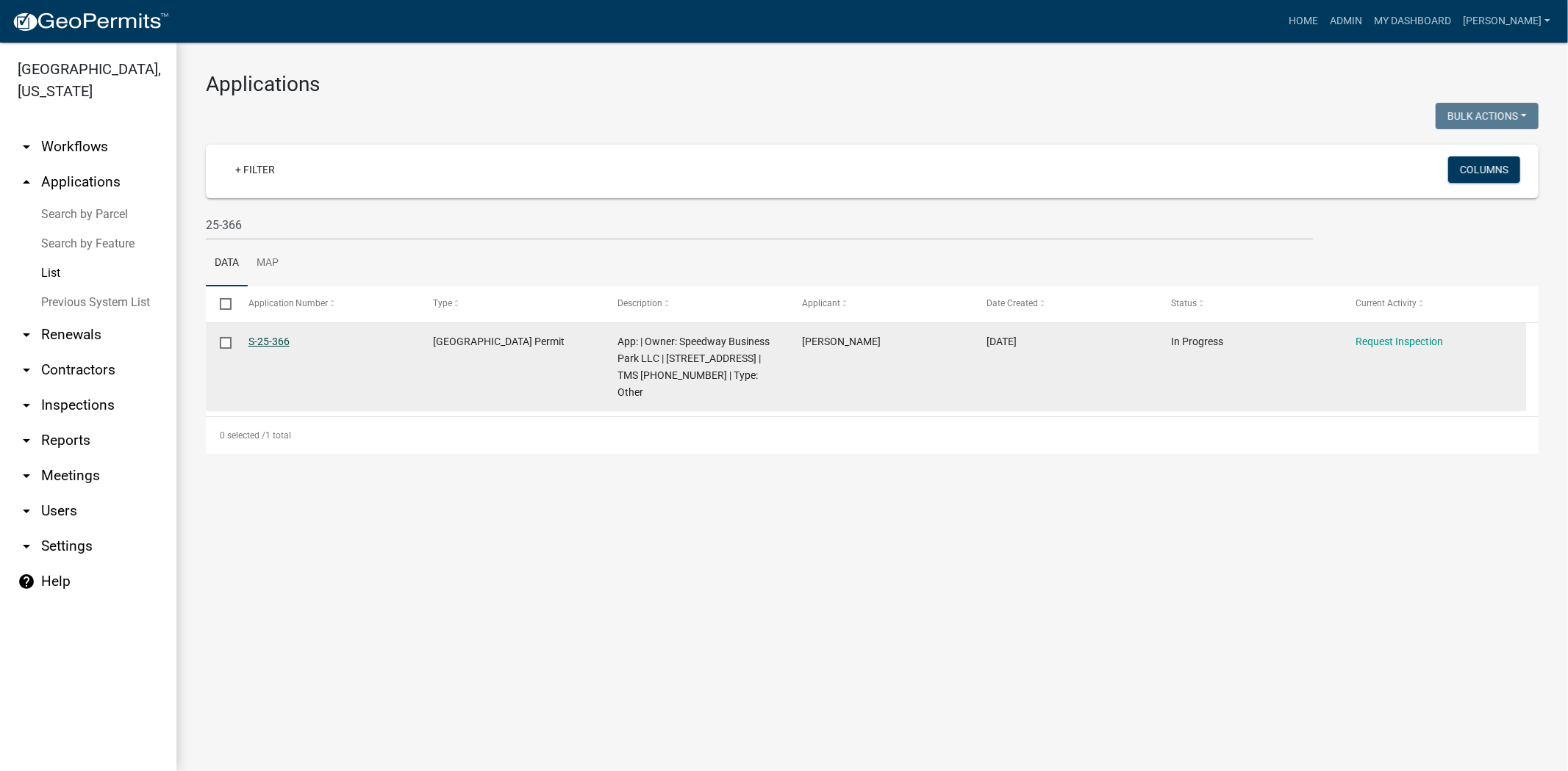
copy link "S-25-366"
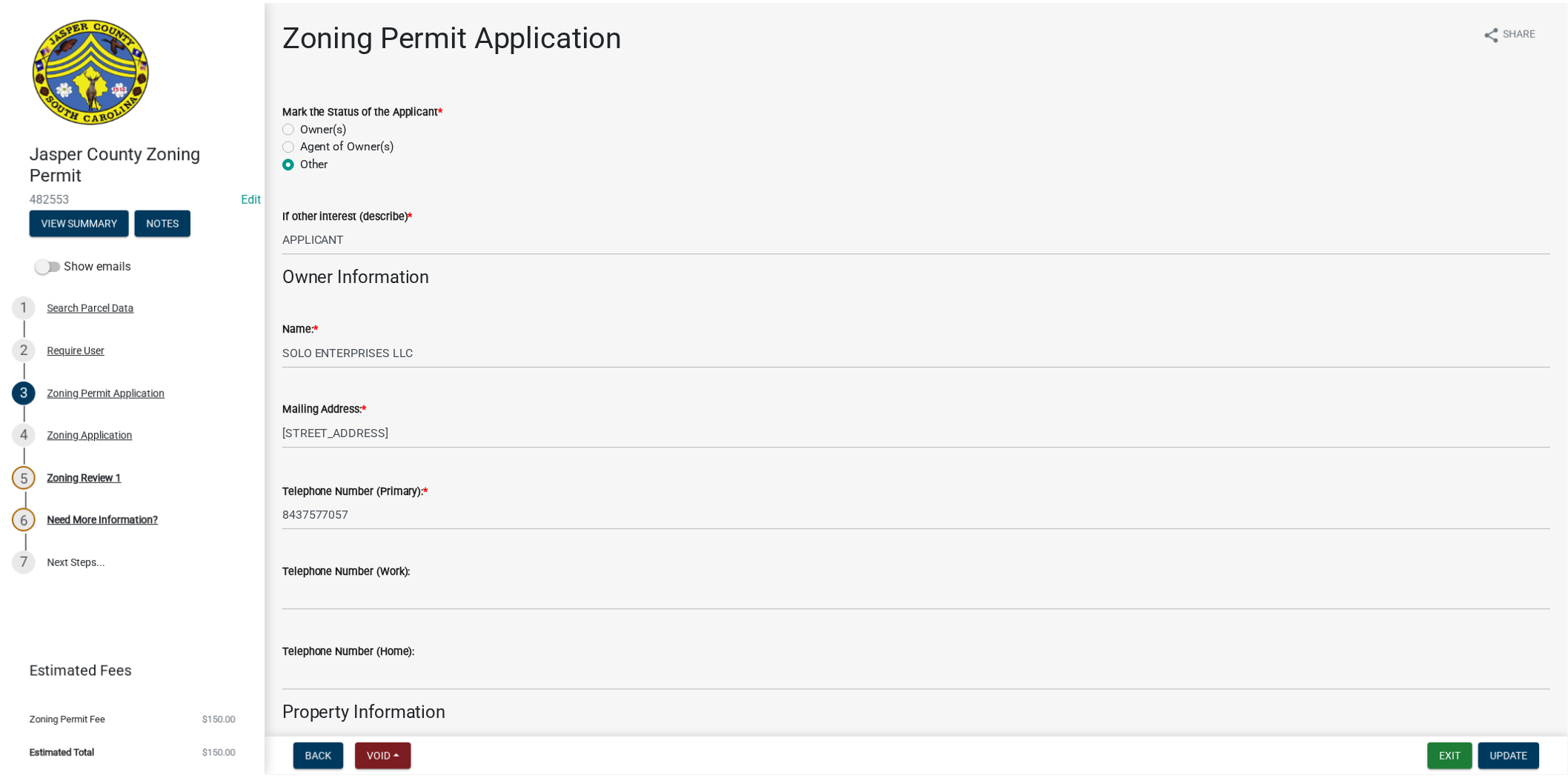
scroll to position [3841, 0]
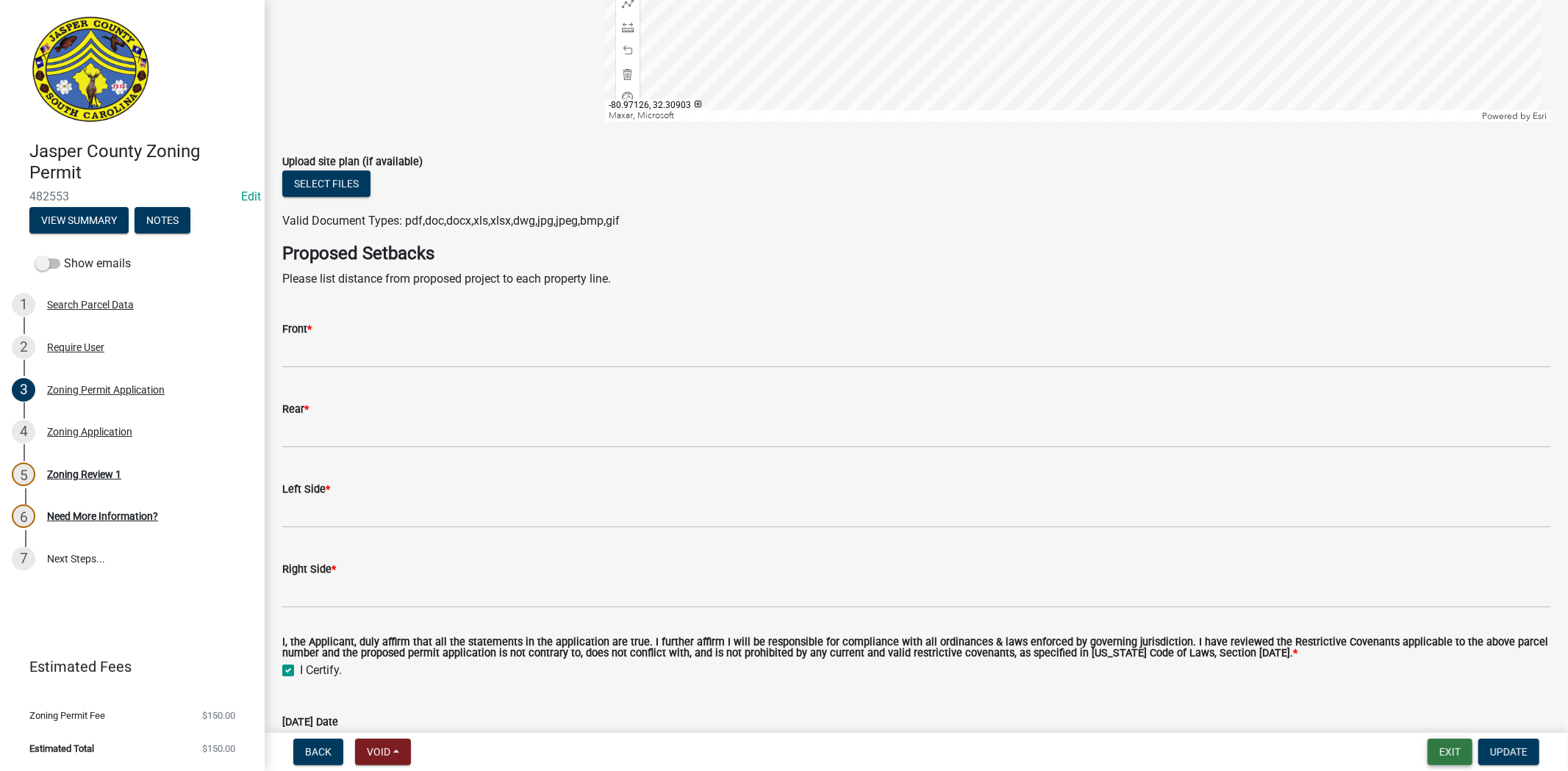
click at [1434, 747] on button "Exit" at bounding box center [1449, 752] width 45 height 26
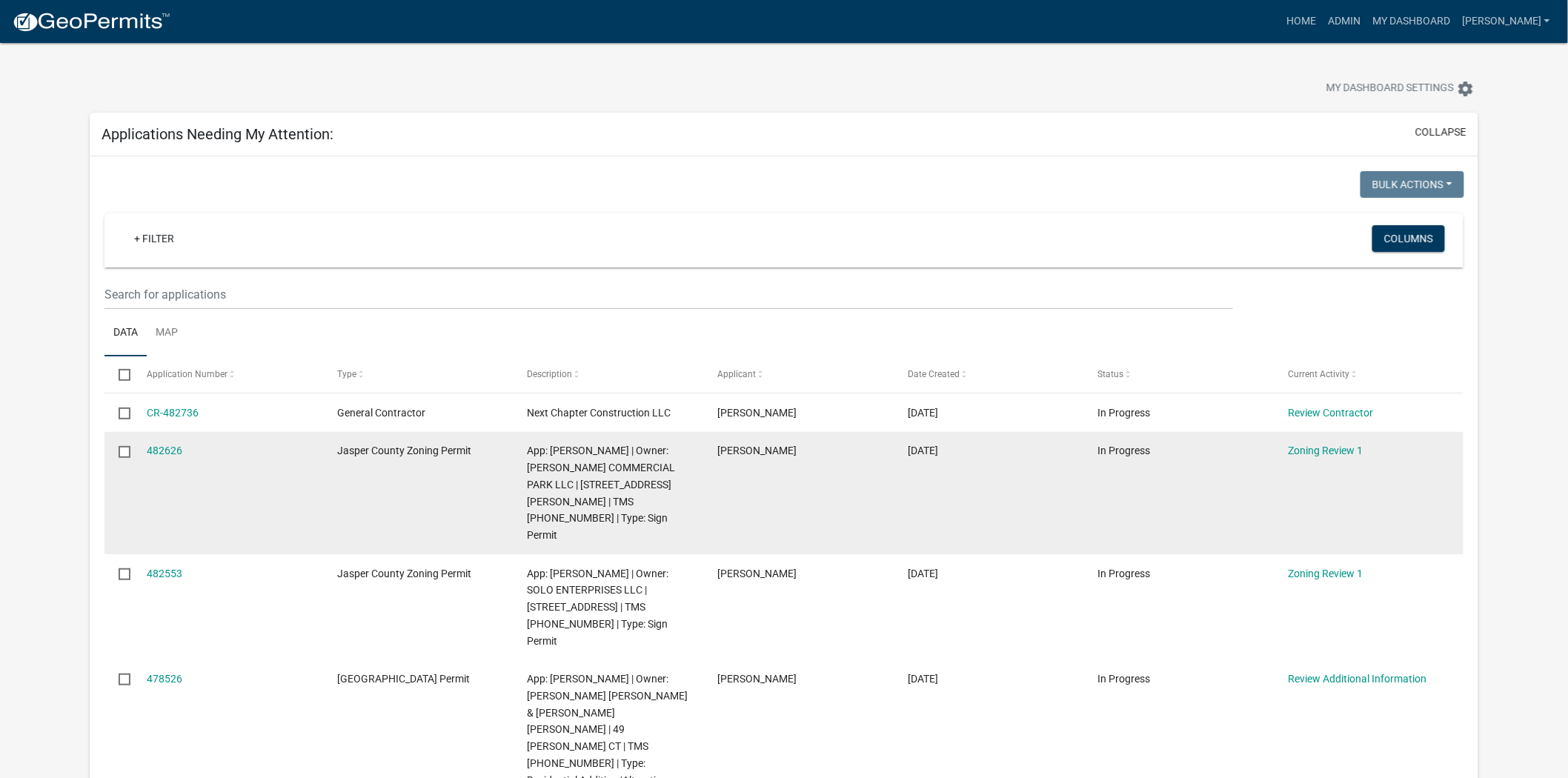
scroll to position [165, 0]
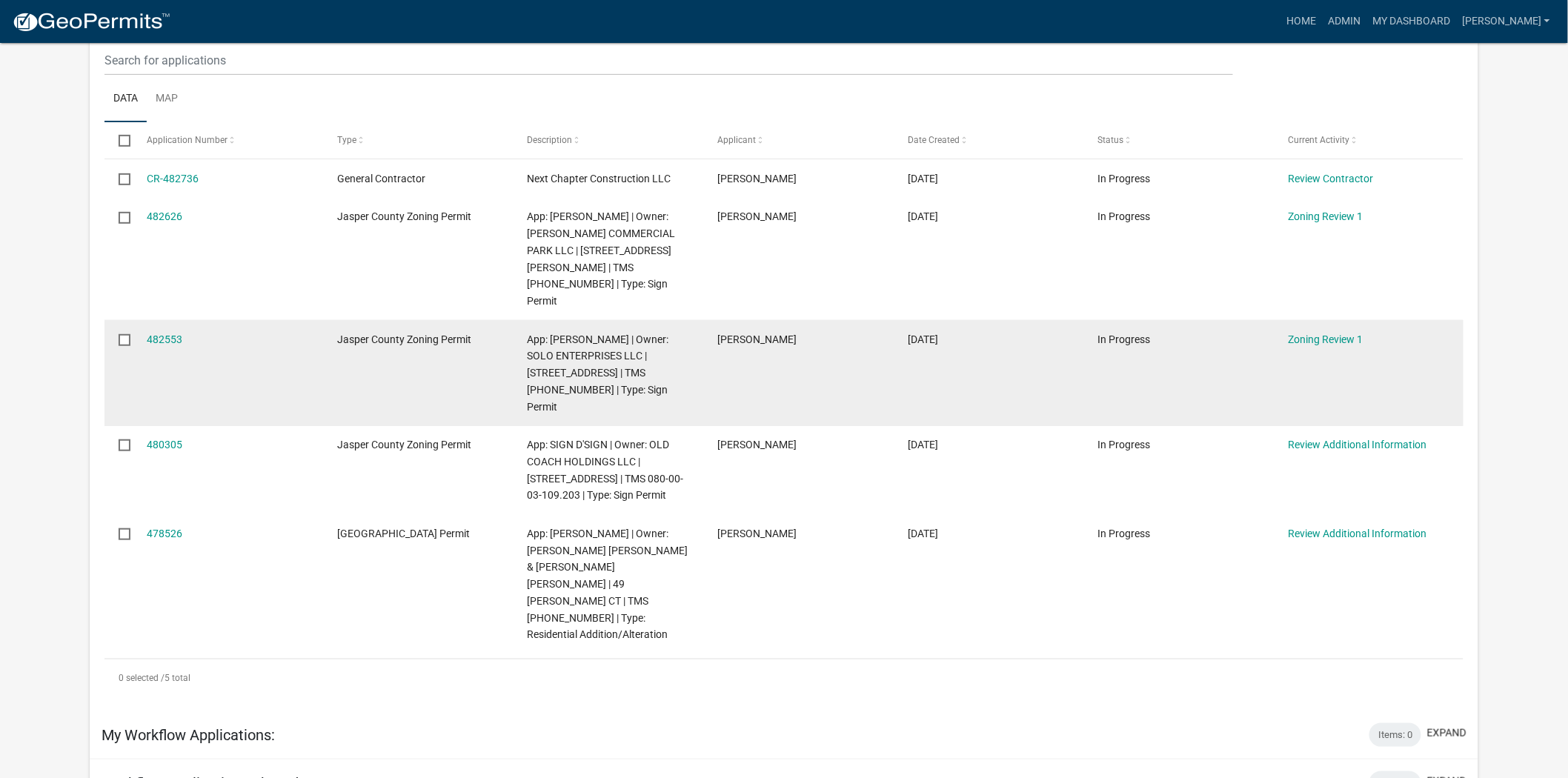
scroll to position [247, 0]
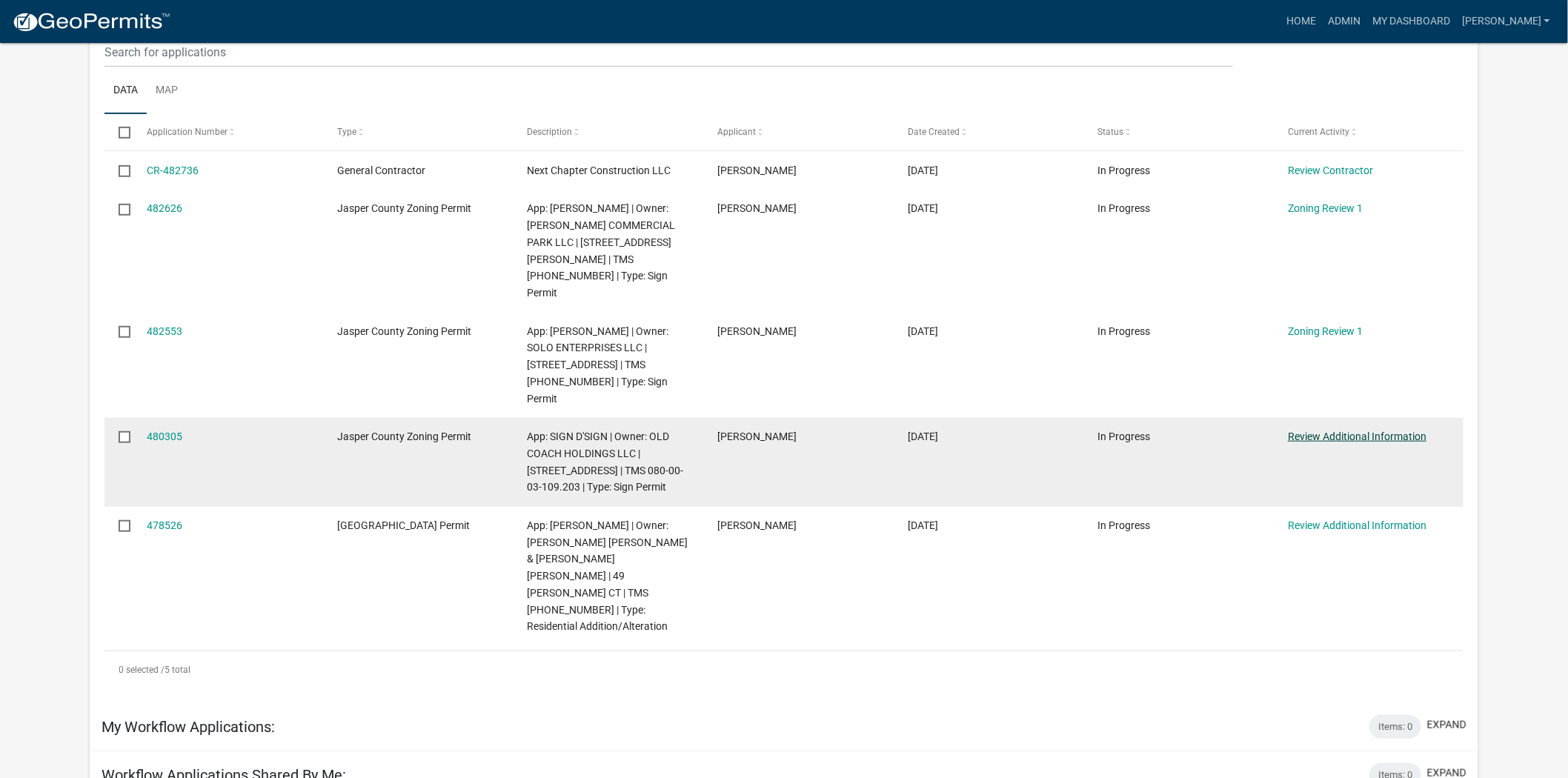
click at [1337, 430] on link "Review Additional Information" at bounding box center [1357, 436] width 138 height 12
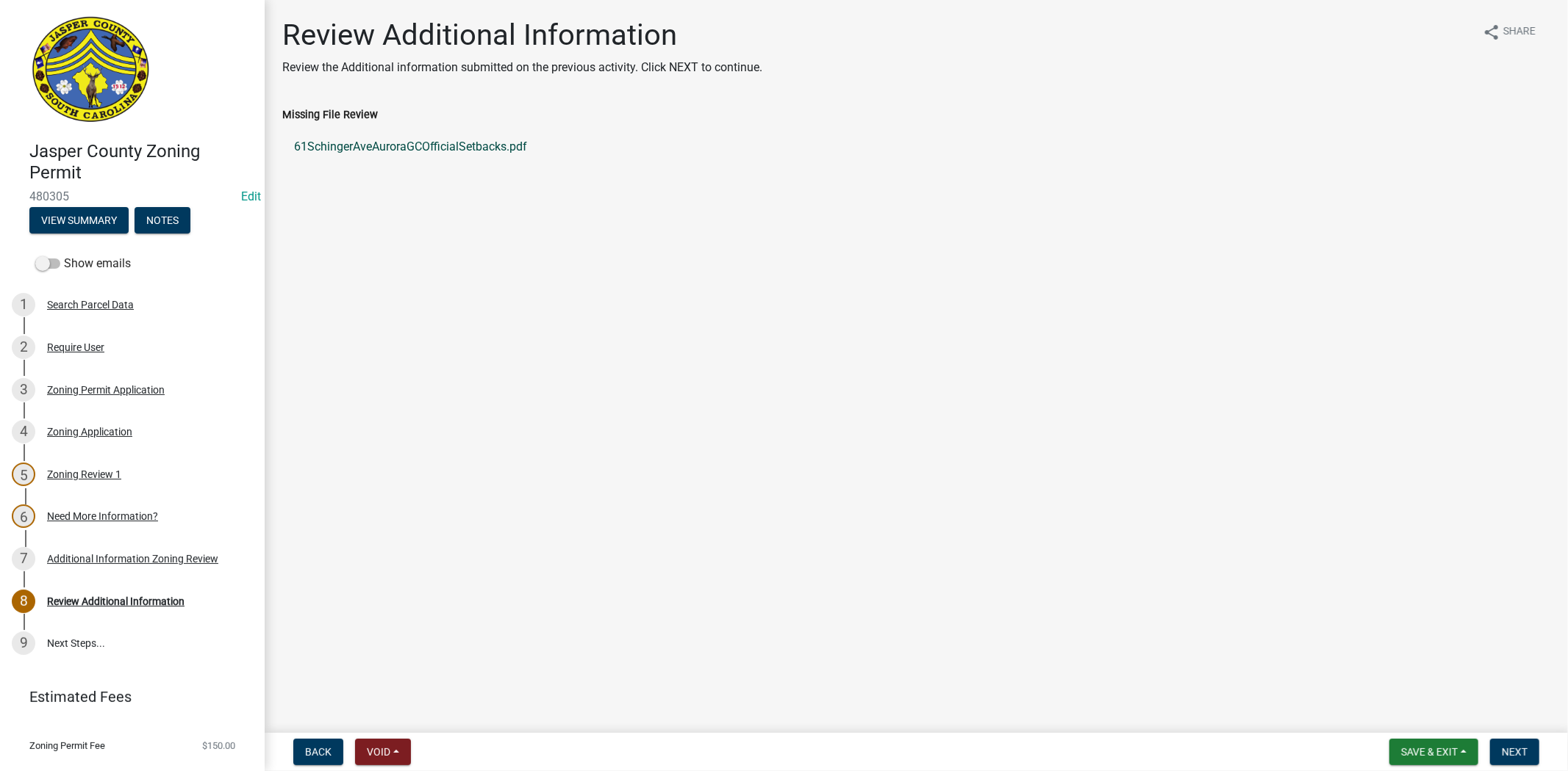
click at [430, 140] on link "61SchingerAveAuroraGCOfficialSetbacks.pdf" at bounding box center [916, 147] width 1268 height 35
click at [1443, 739] on button "Save & Exit" at bounding box center [1433, 752] width 89 height 26
click at [1420, 708] on button "Save & Exit" at bounding box center [1420, 714] width 118 height 35
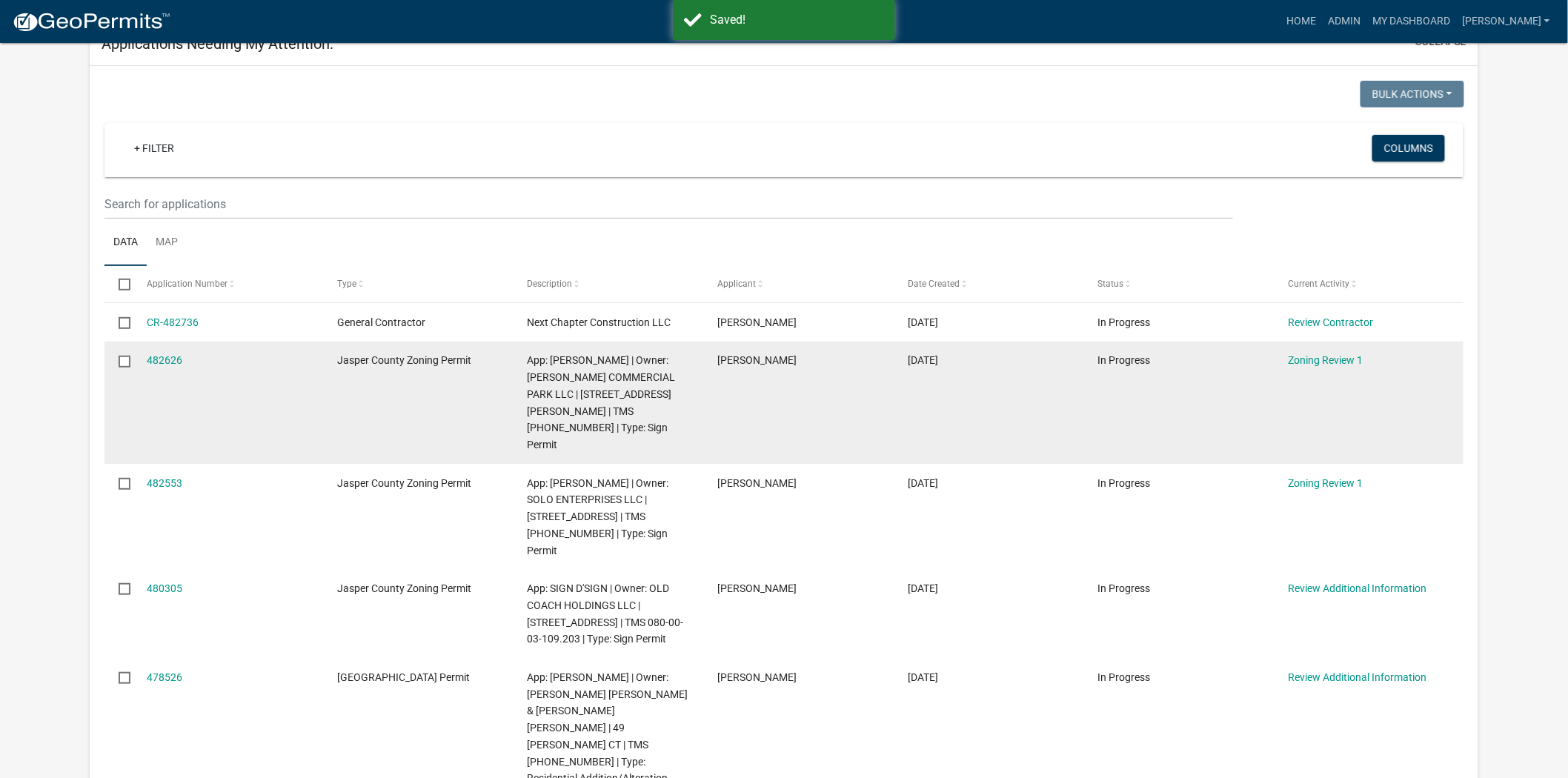
scroll to position [247, 0]
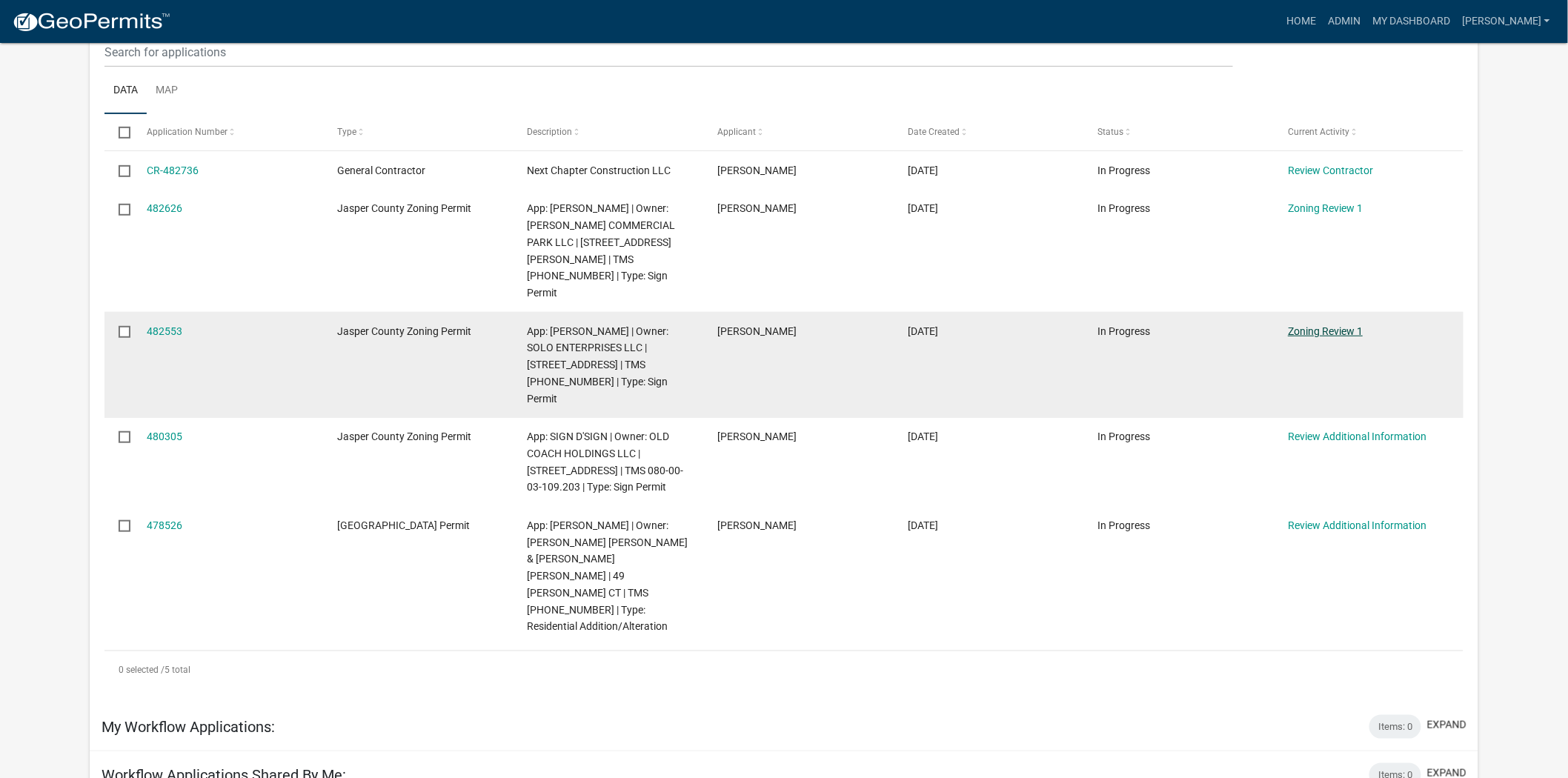
click at [1317, 325] on link "Zoning Review 1" at bounding box center [1325, 331] width 74 height 12
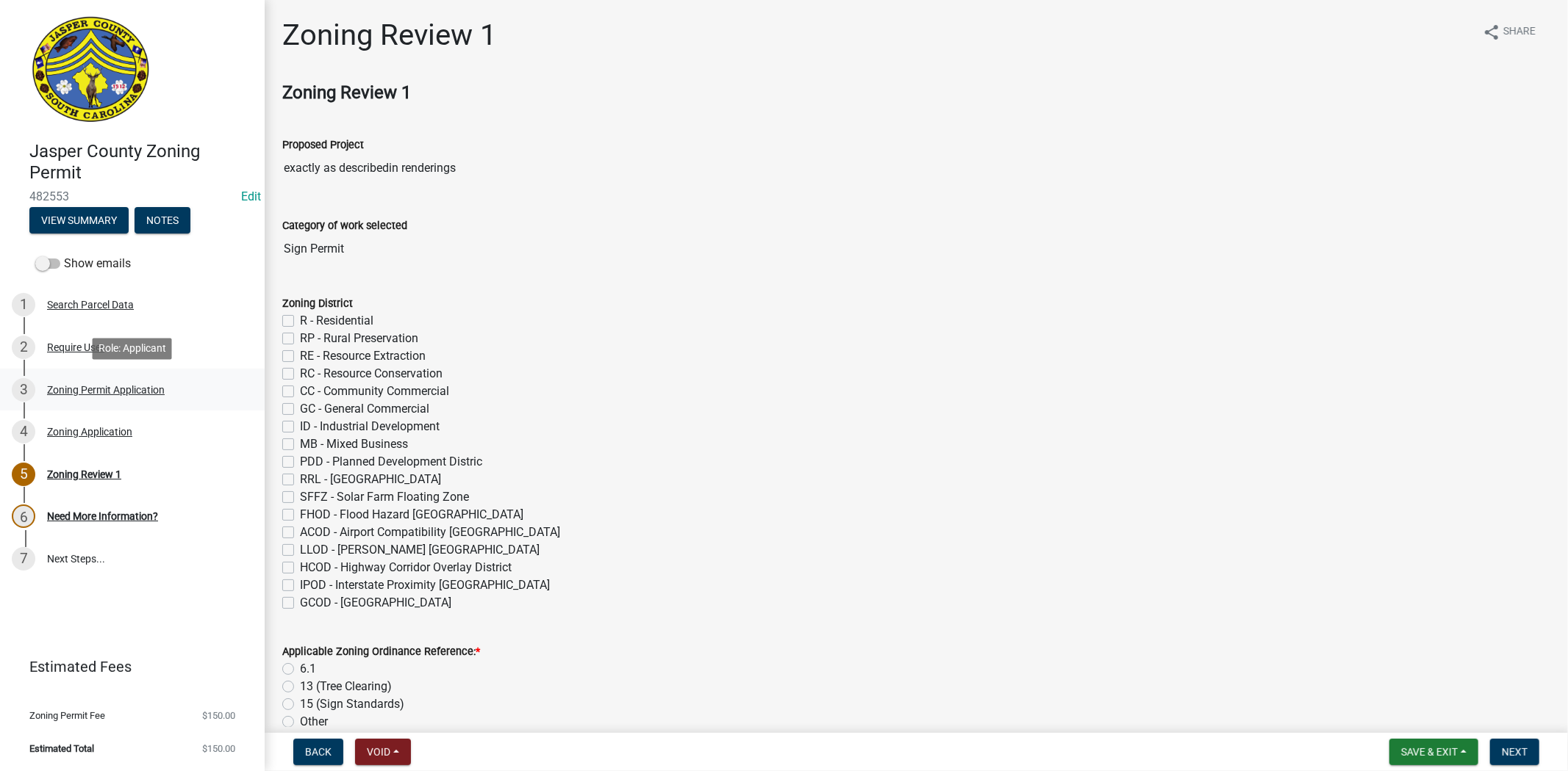
click at [51, 379] on div "3 Zoning Permit Application" at bounding box center [127, 389] width 230 height 23
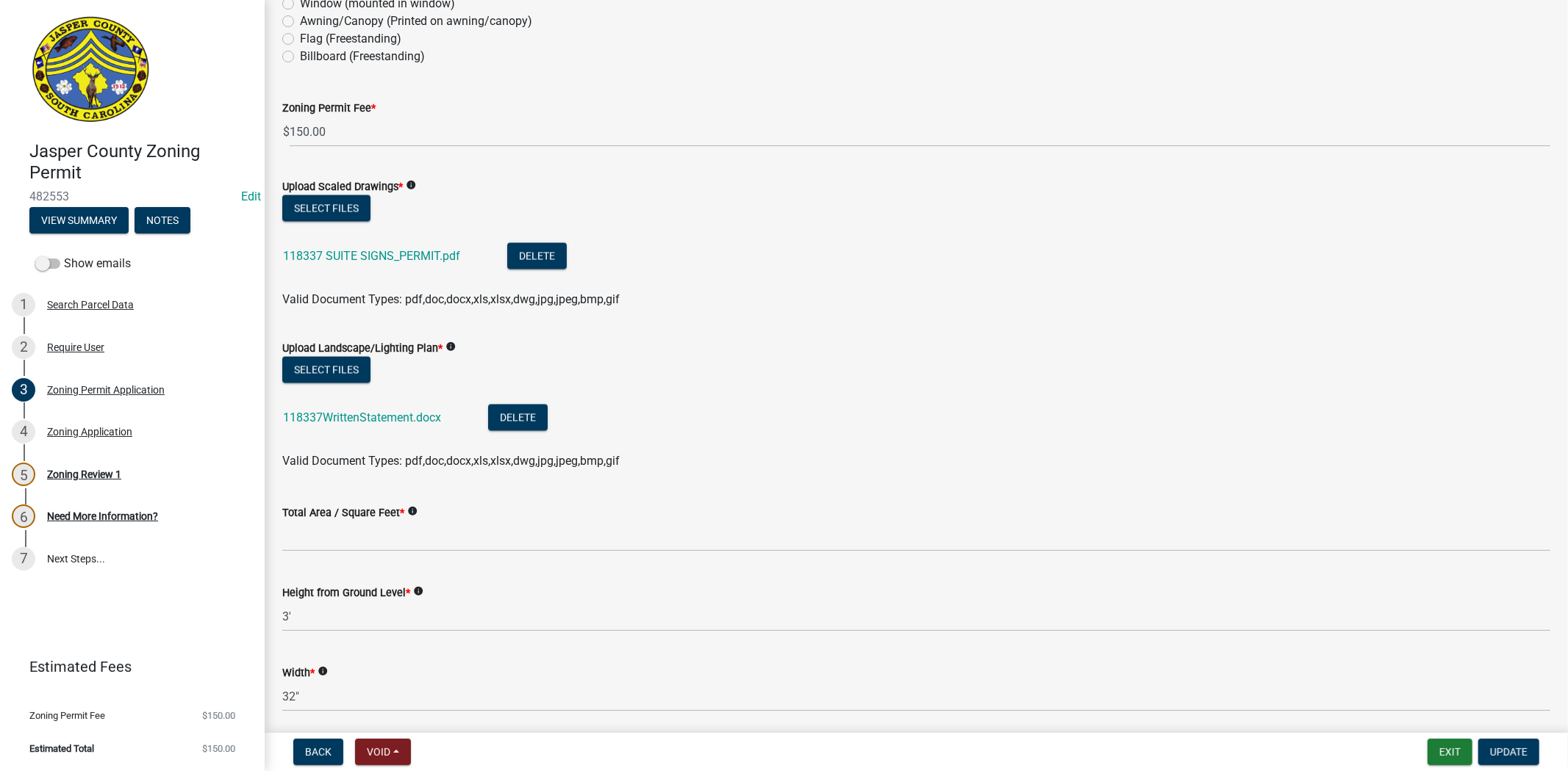
scroll to position [2285, 0]
click at [434, 260] on link "118337 SUITE SIGNS_PERMIT.pdf" at bounding box center [372, 255] width 177 height 14
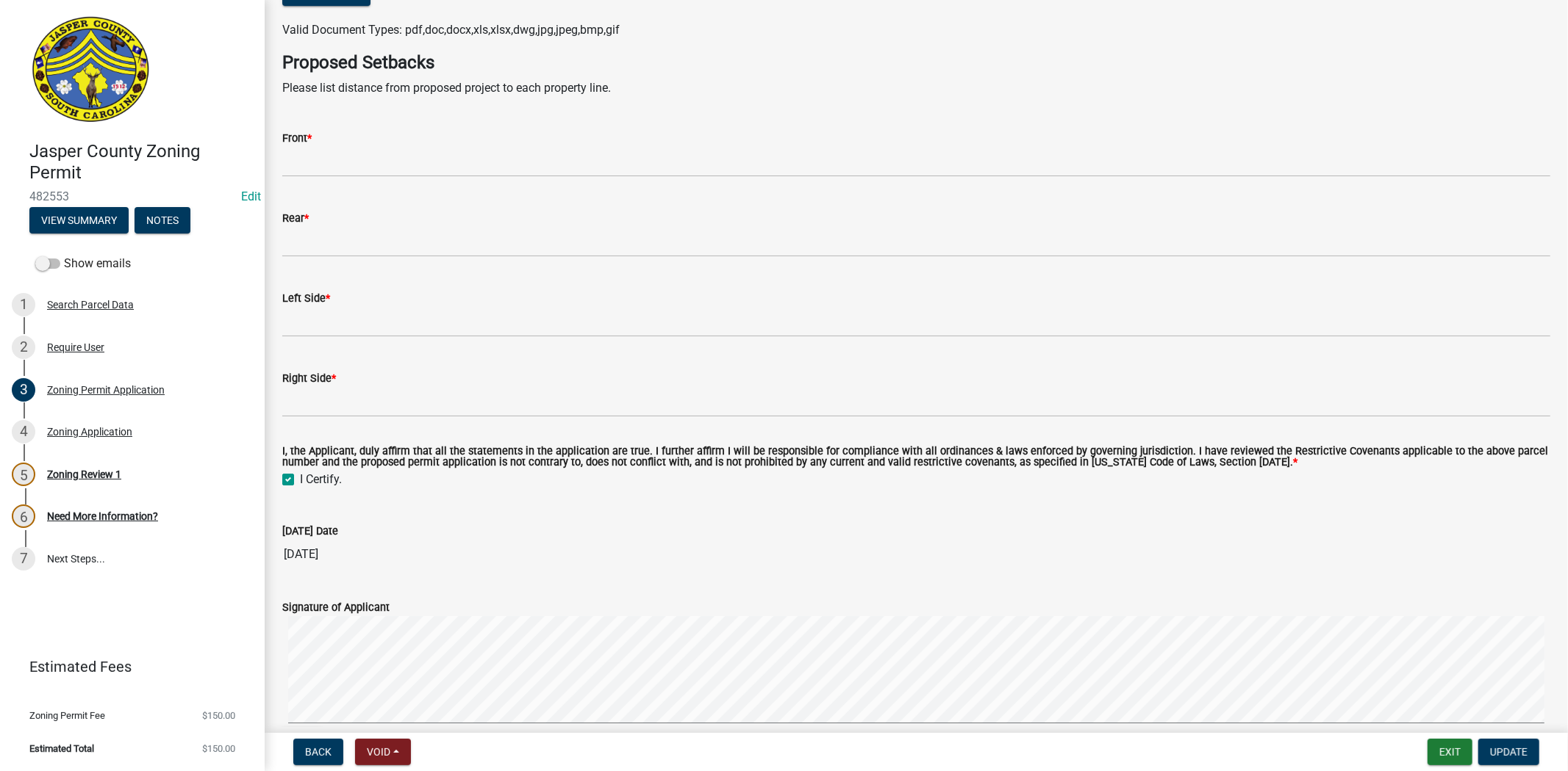
scroll to position [3999, 0]
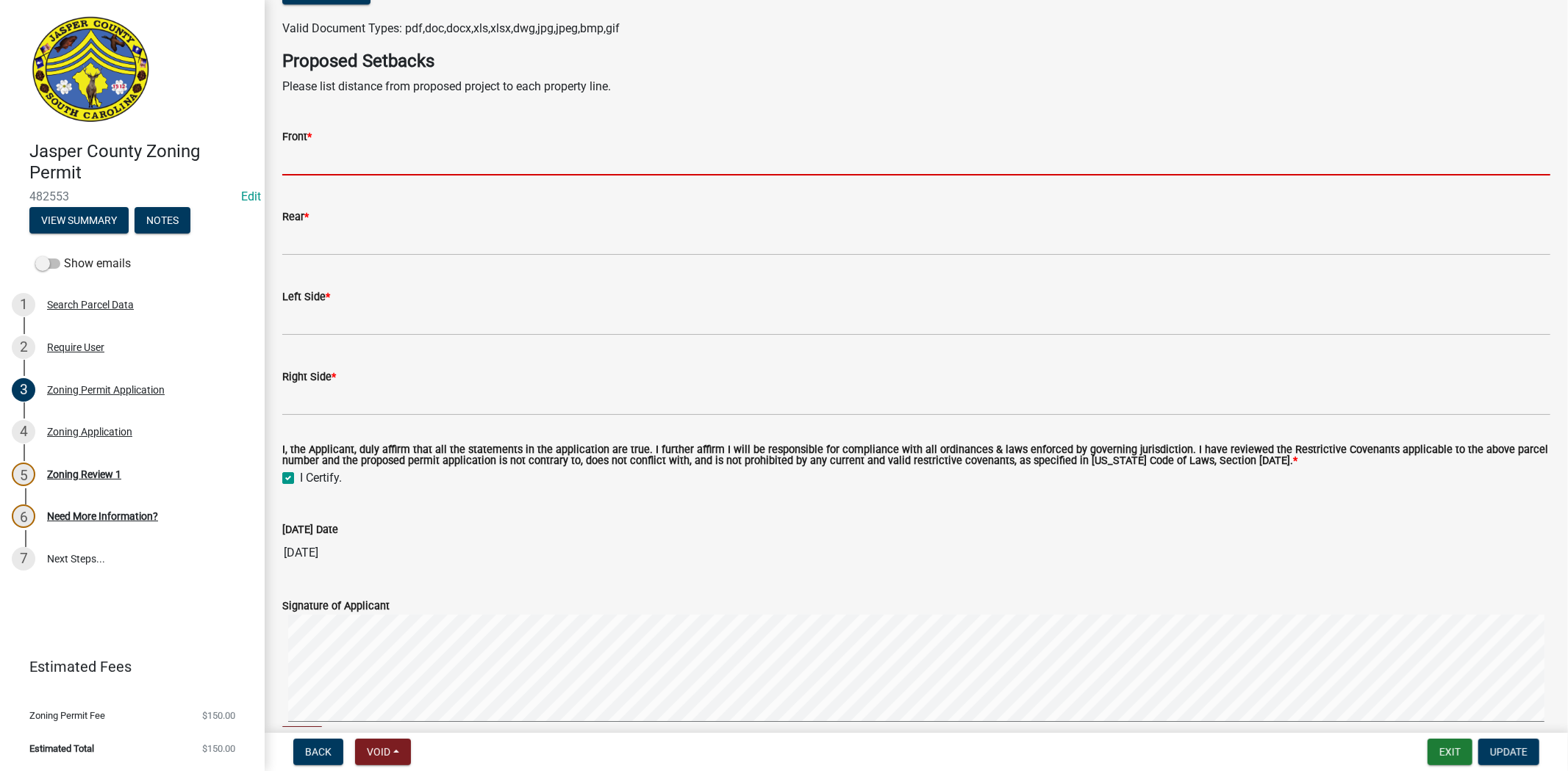
click at [304, 158] on input "Front *" at bounding box center [916, 161] width 1268 height 30
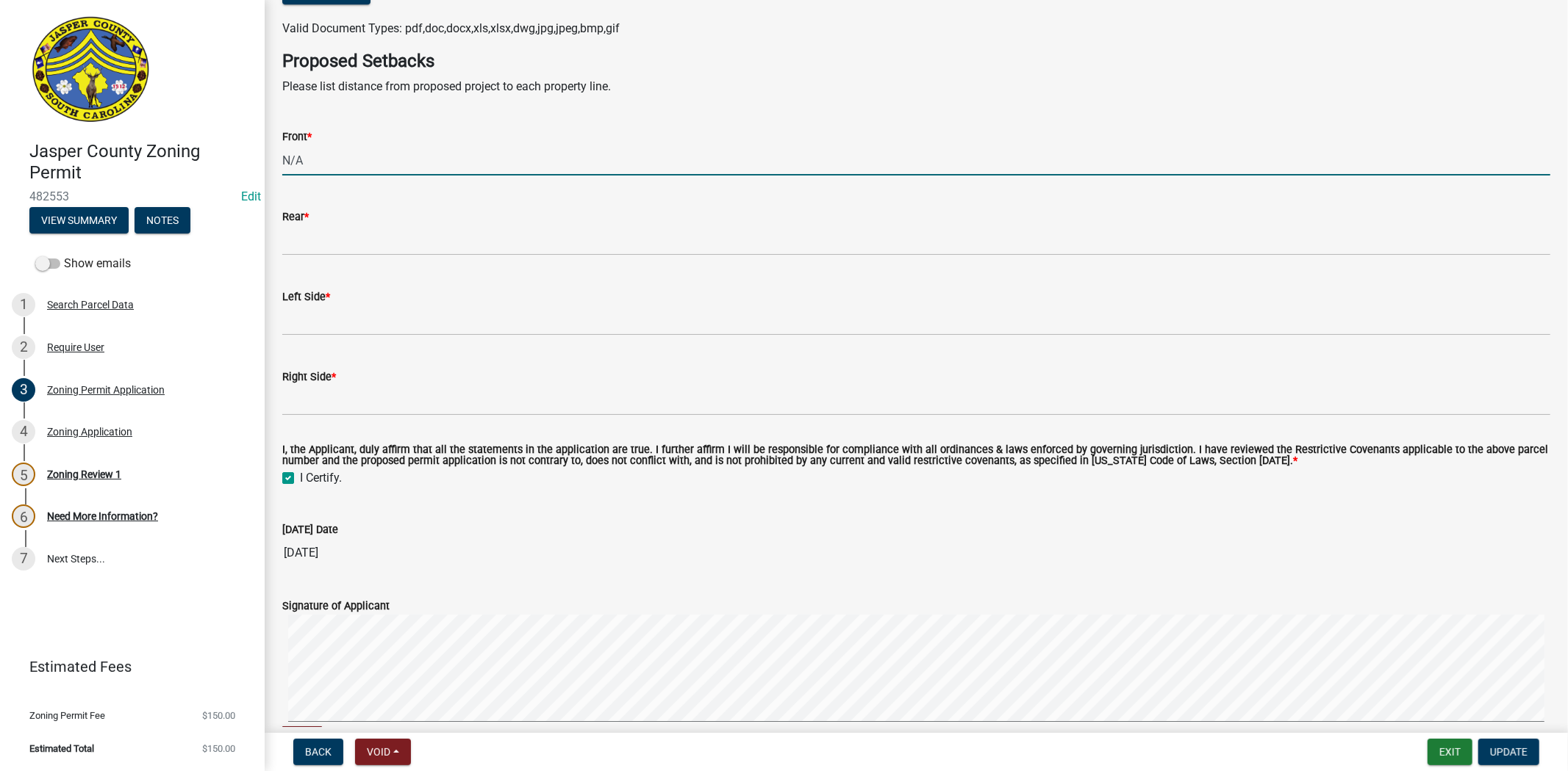
type input "N/A"
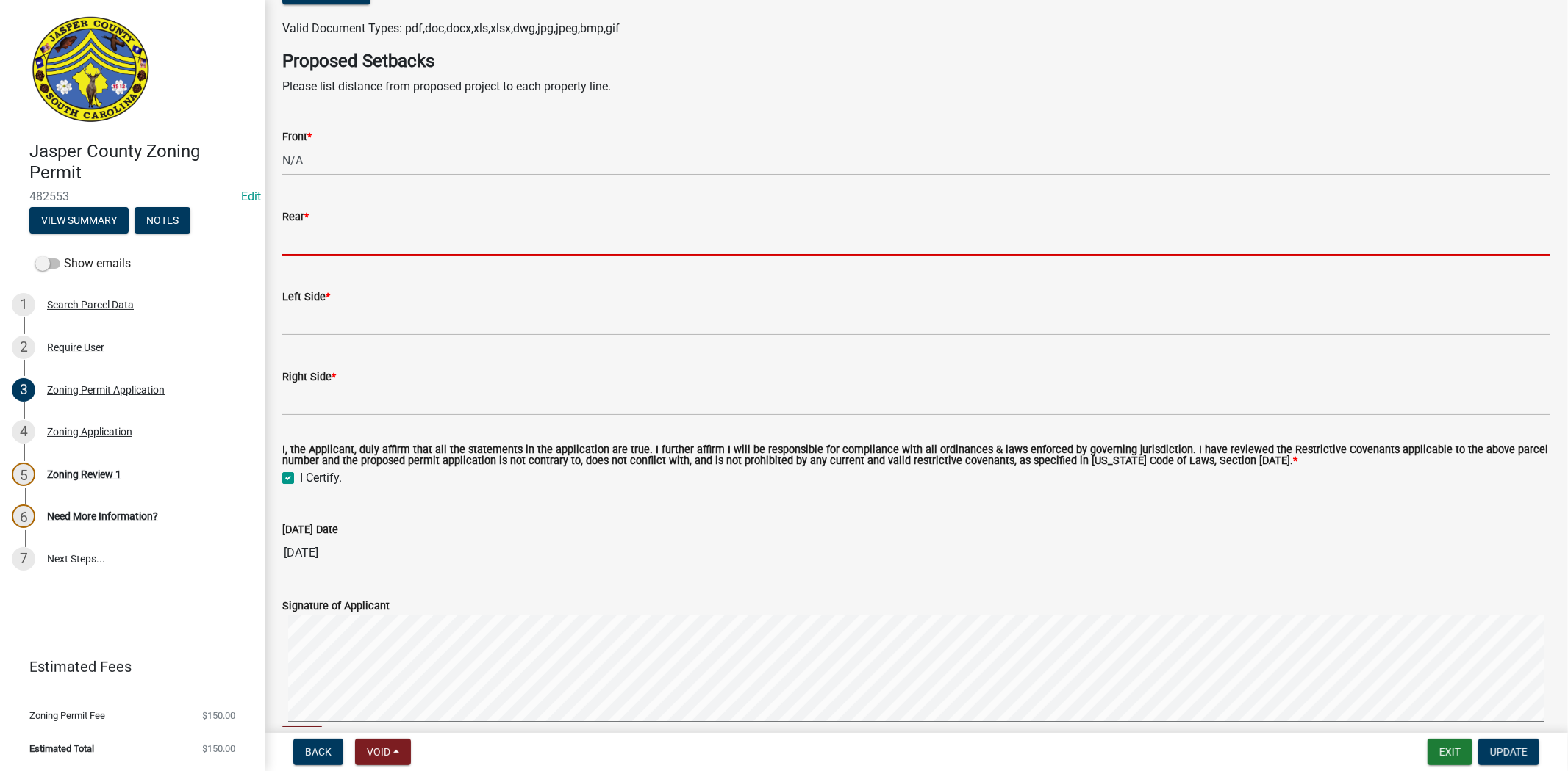
click at [292, 240] on input "Rear *" at bounding box center [916, 241] width 1268 height 30
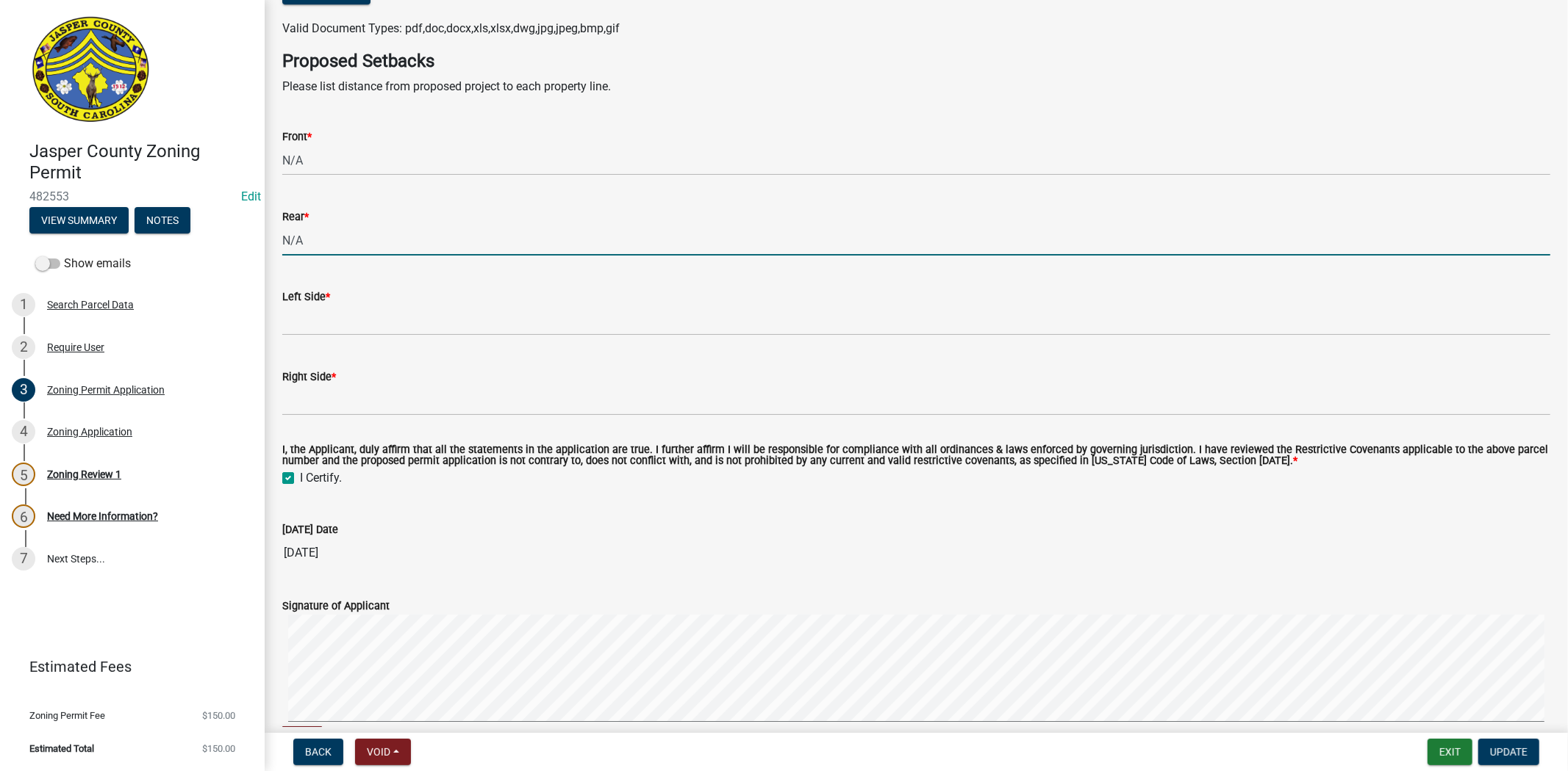
type input "N/A"
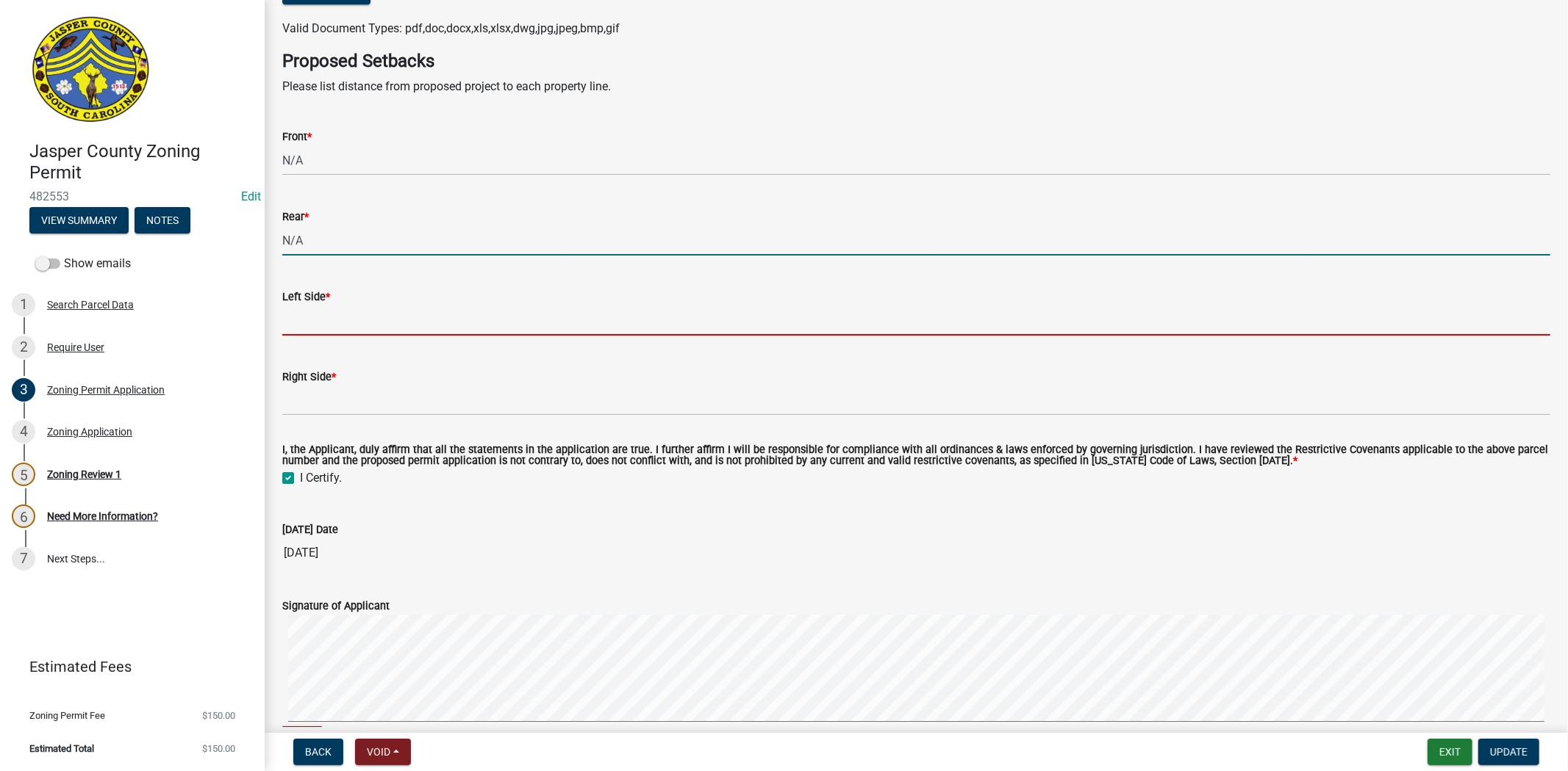
click at [295, 321] on input "Left Side *" at bounding box center [916, 320] width 1268 height 30
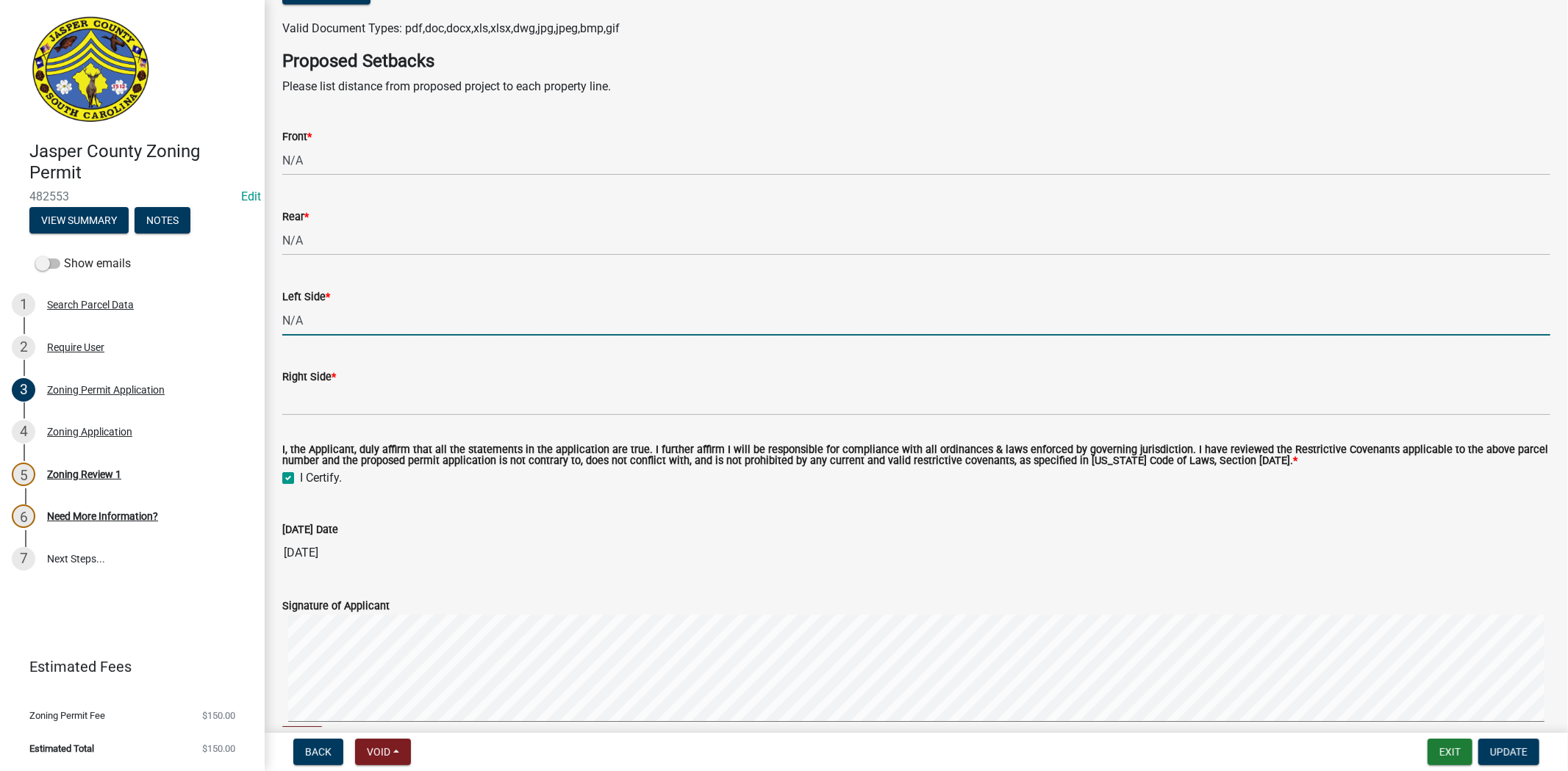
type input "N/A"
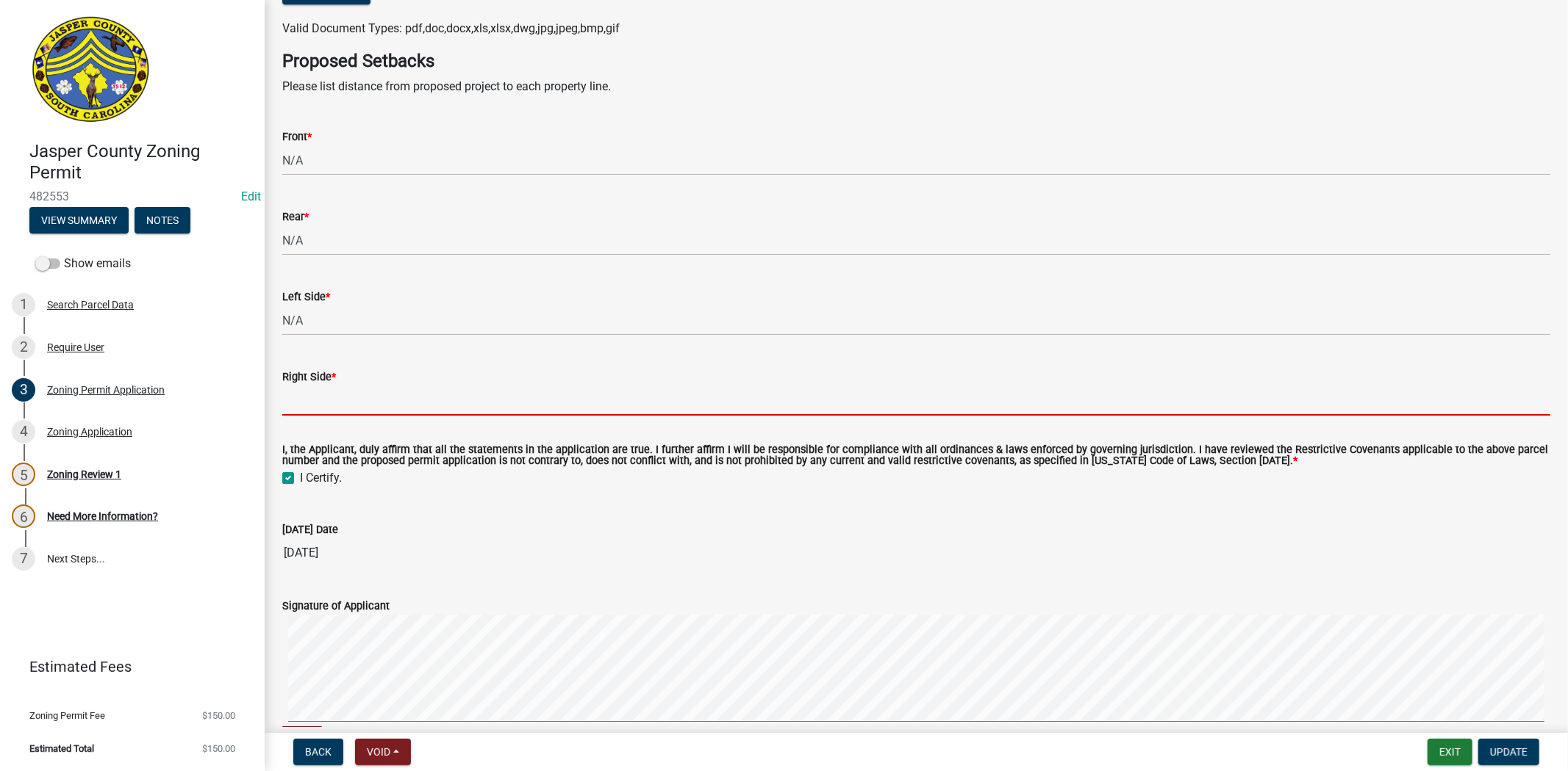
click at [362, 400] on input "Right Side *" at bounding box center [916, 400] width 1268 height 30
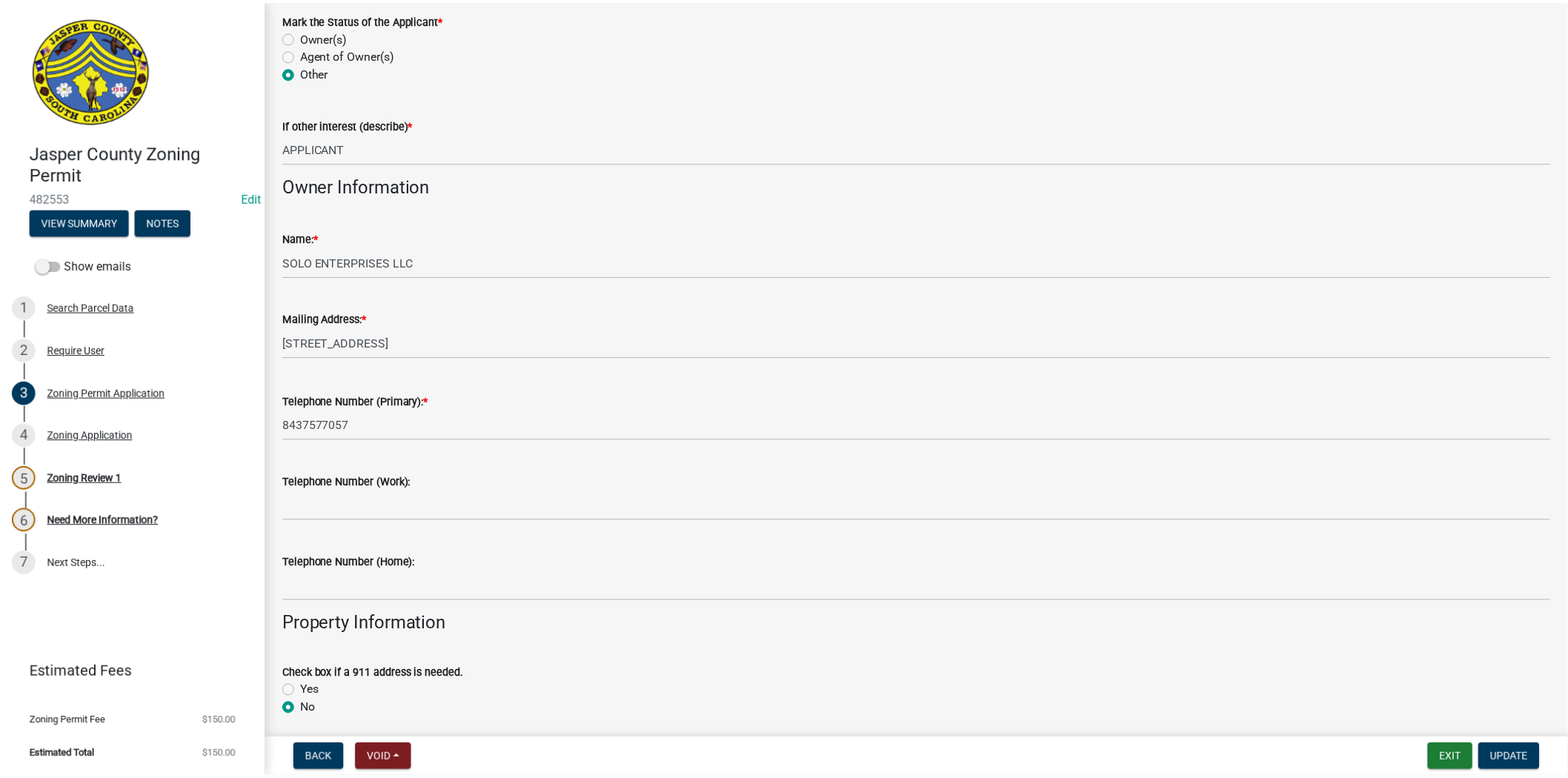
scroll to position [0, 0]
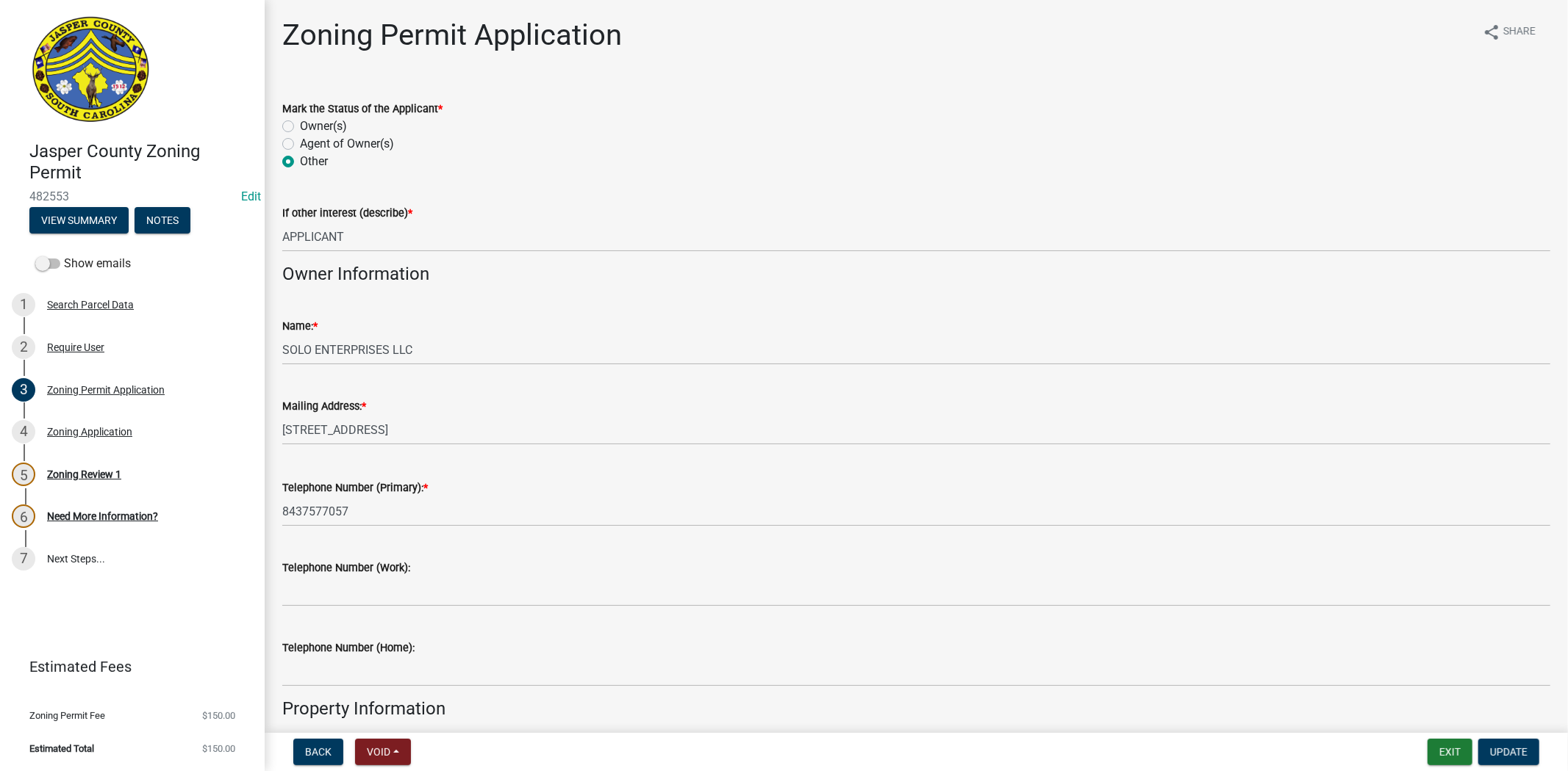
type input "N/A"
click at [1455, 753] on button "Exit" at bounding box center [1449, 752] width 45 height 26
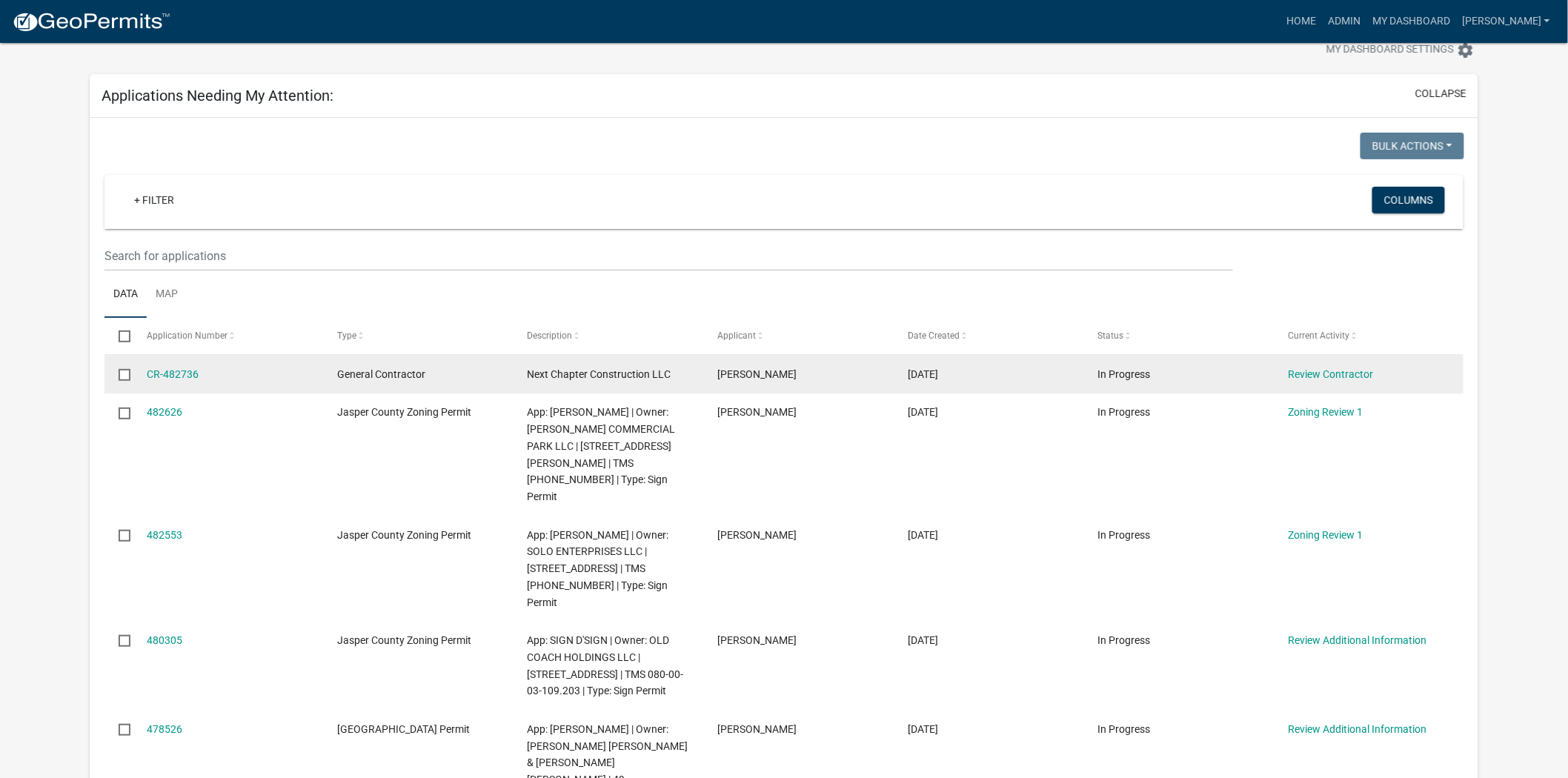
scroll to position [82, 0]
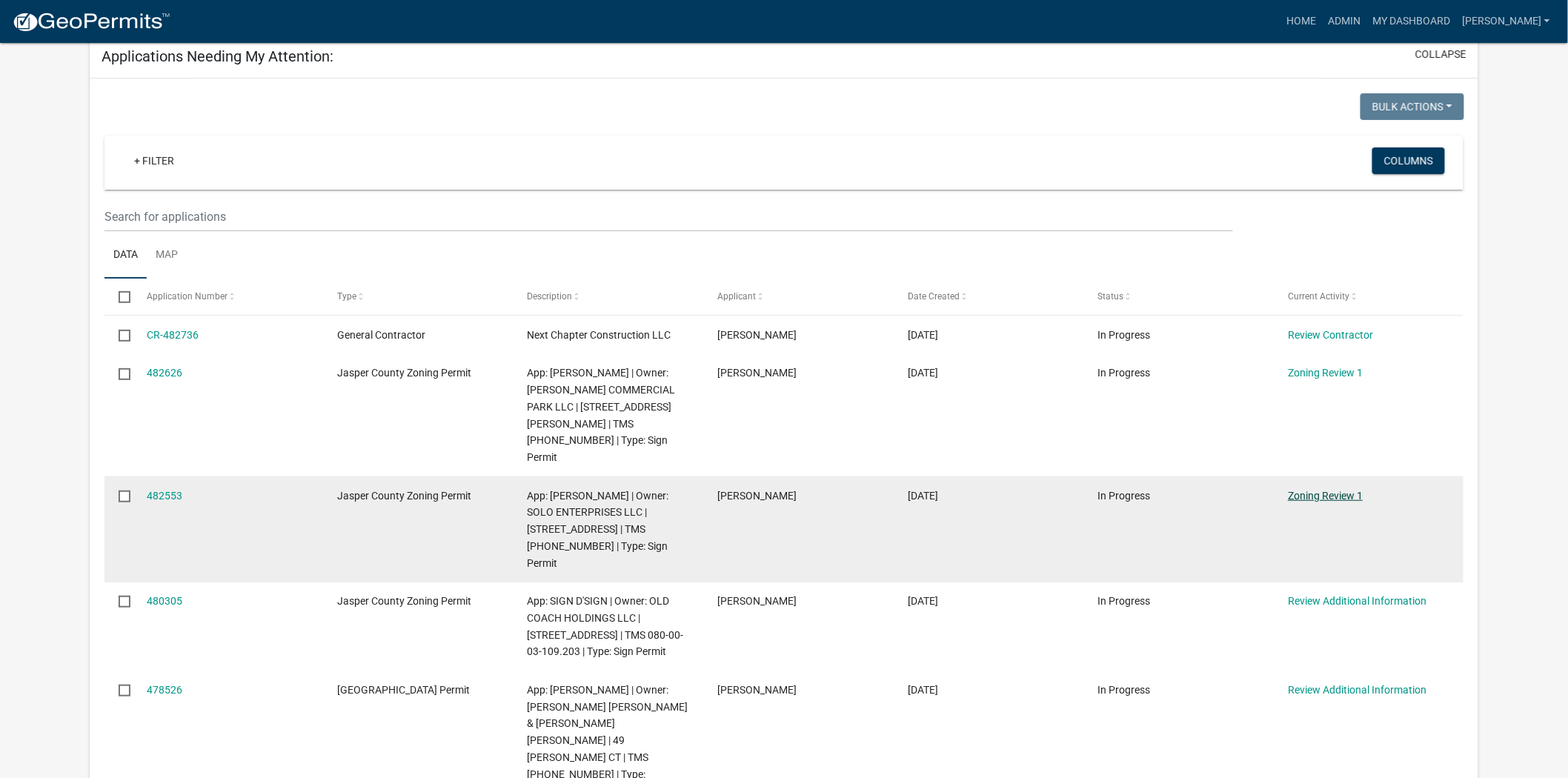
click at [1317, 490] on link "Zoning Review 1" at bounding box center [1325, 495] width 74 height 12
